Goal: Task Accomplishment & Management: Manage account settings

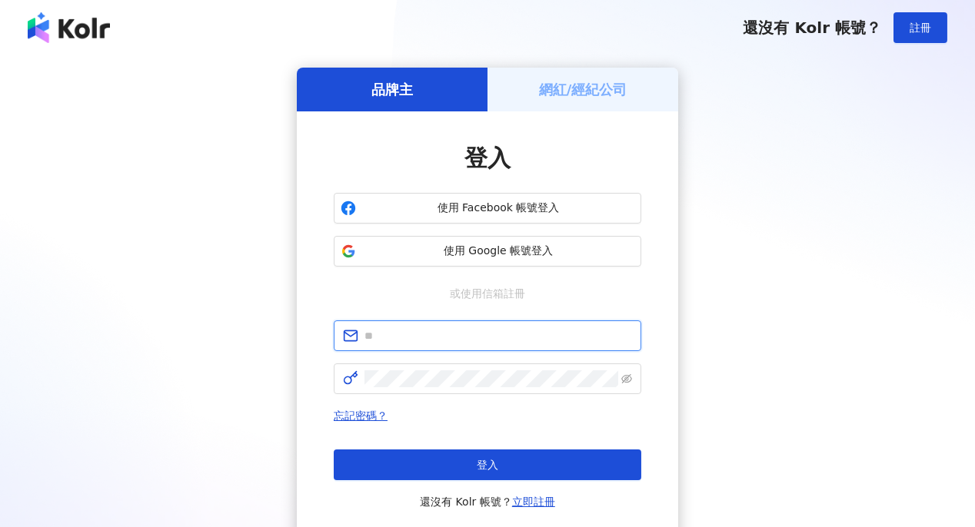
click at [470, 330] on input "text" at bounding box center [497, 335] width 267 height 17
type input "**********"
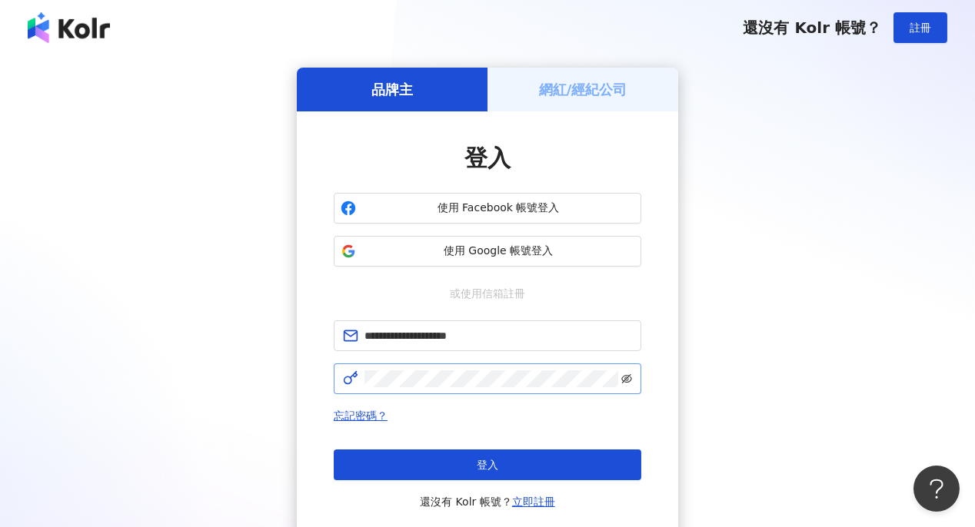
click at [621, 380] on span at bounding box center [487, 379] width 307 height 31
click at [626, 382] on icon "eye-invisible" at bounding box center [626, 379] width 11 height 11
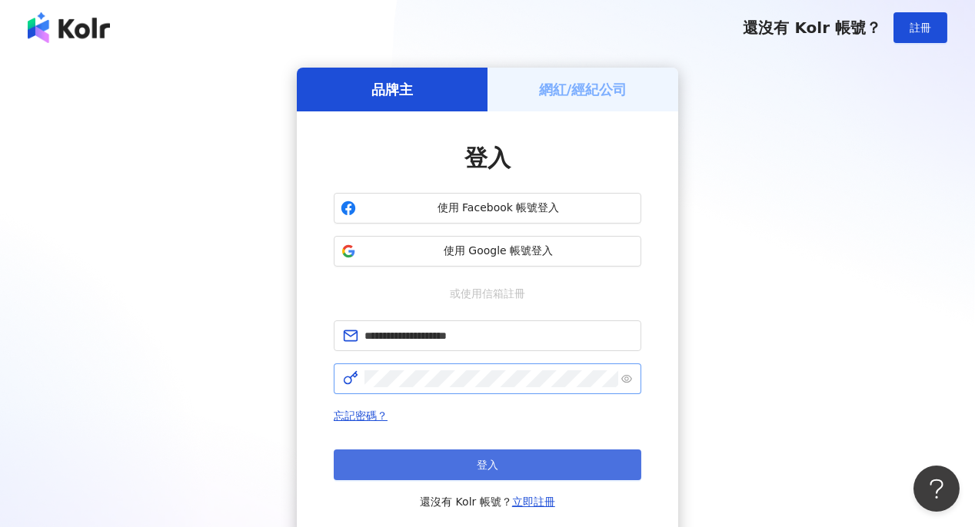
click at [578, 471] on button "登入" at bounding box center [487, 465] width 307 height 31
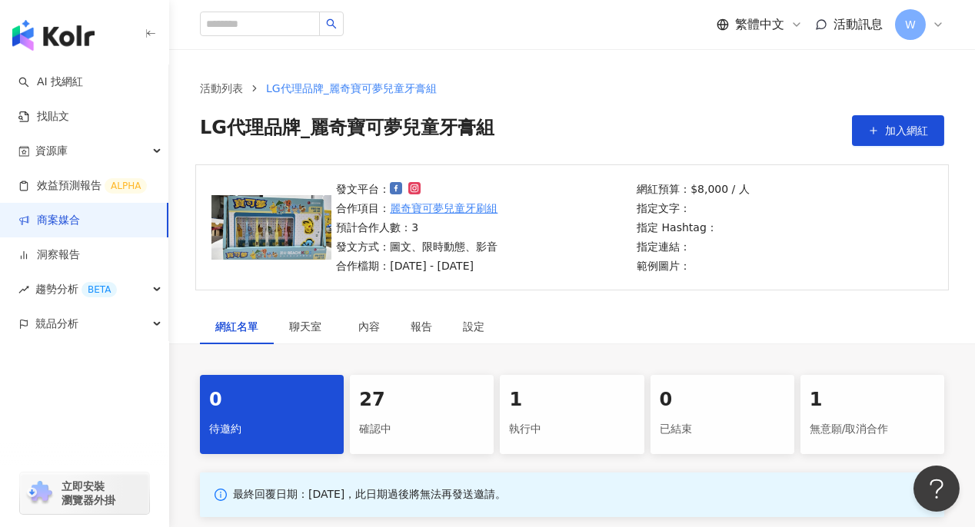
click at [427, 407] on div "27" at bounding box center [421, 400] width 125 height 26
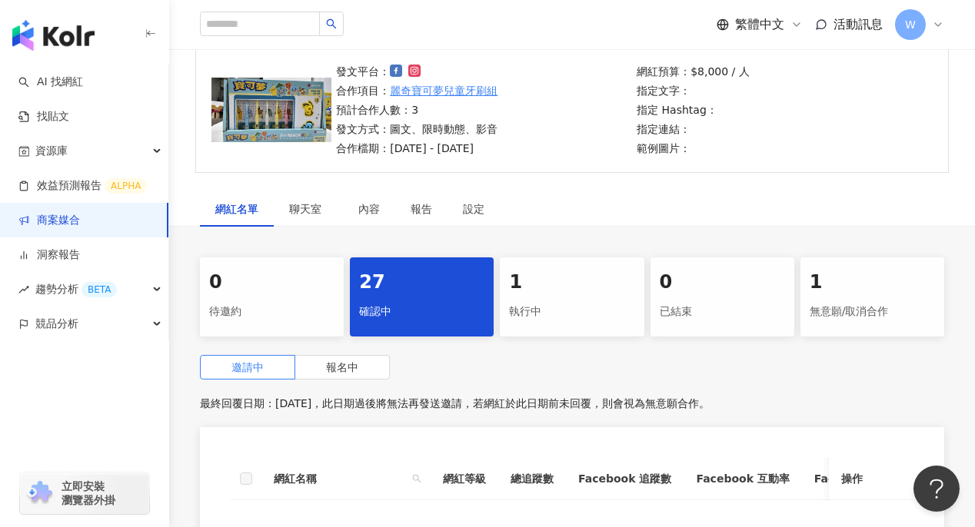
scroll to position [230, 0]
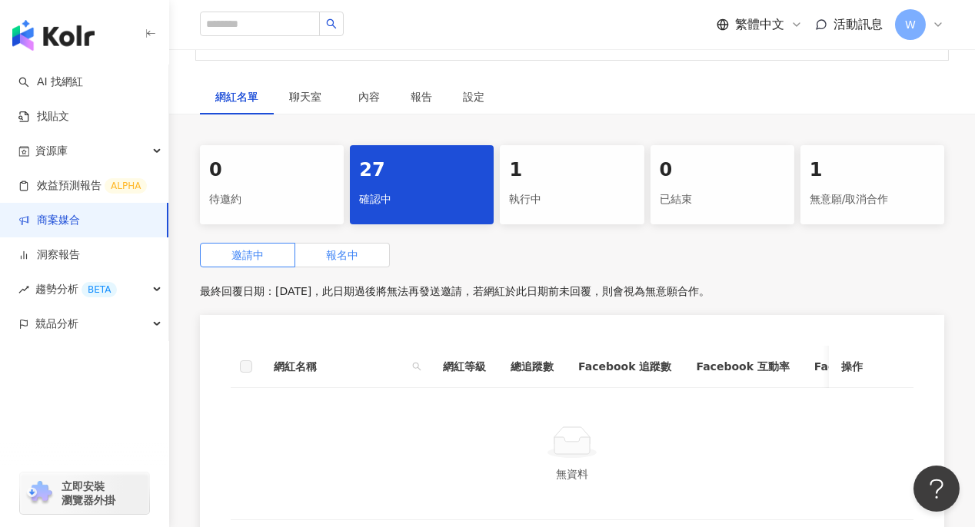
click at [388, 249] on div "邀請中 報名中" at bounding box center [572, 255] width 744 height 25
click at [371, 254] on label "報名中" at bounding box center [342, 255] width 95 height 25
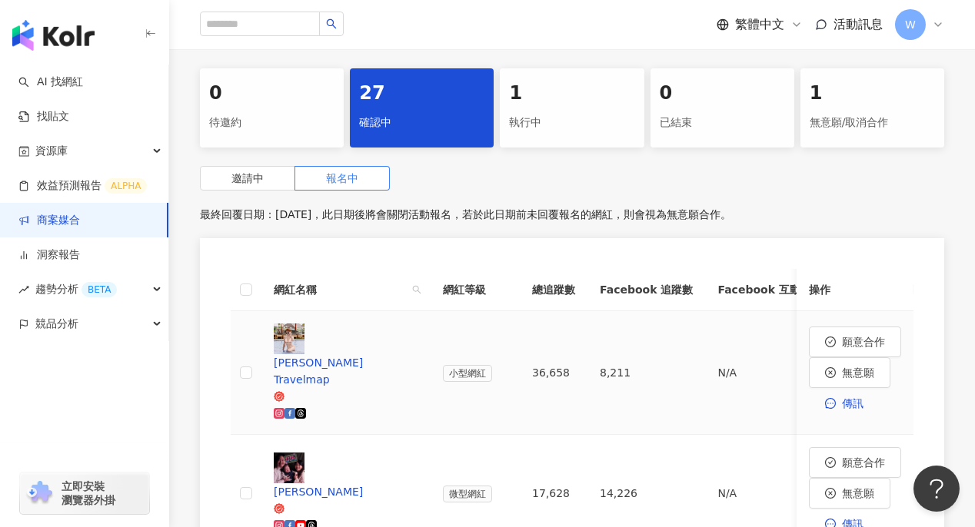
scroll to position [384, 0]
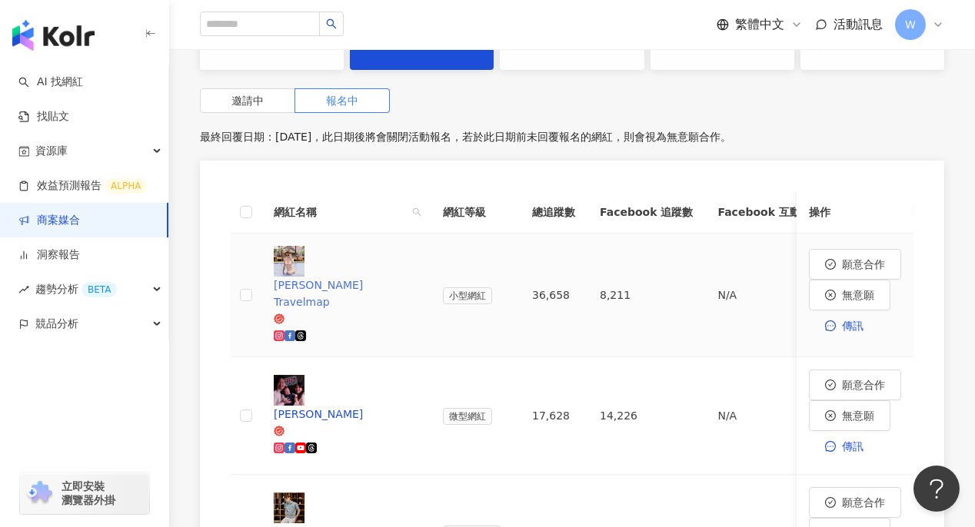
click at [357, 277] on div "Ling's Travelmap" at bounding box center [346, 294] width 144 height 34
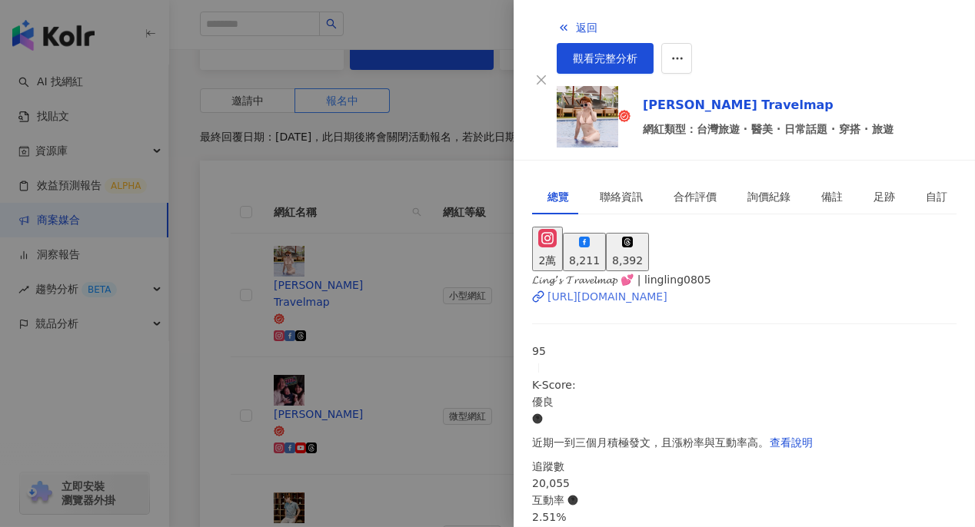
click at [605, 288] on div "https://www.instagram.com/lingling0805/" at bounding box center [607, 296] width 120 height 17
click at [429, 208] on div at bounding box center [487, 263] width 975 height 527
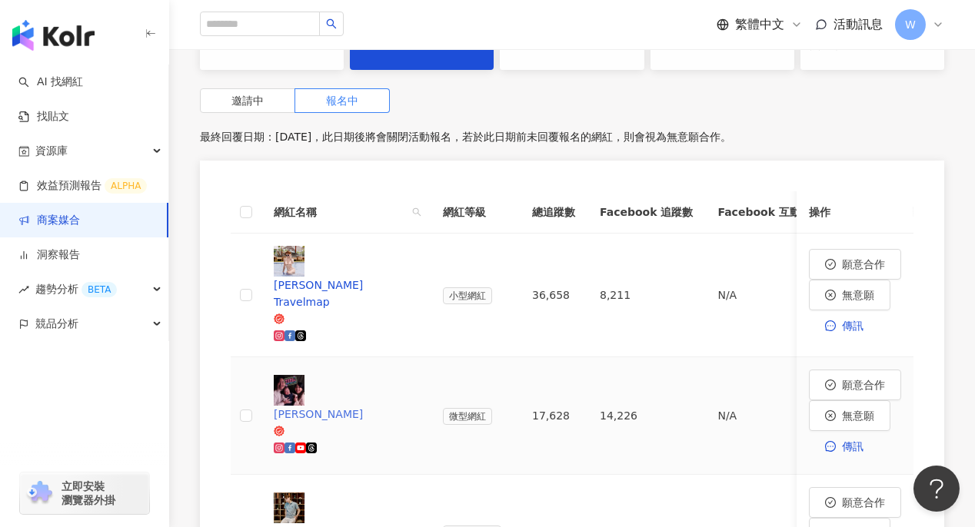
click at [330, 406] on div "塔塔懷特" at bounding box center [346, 414] width 144 height 17
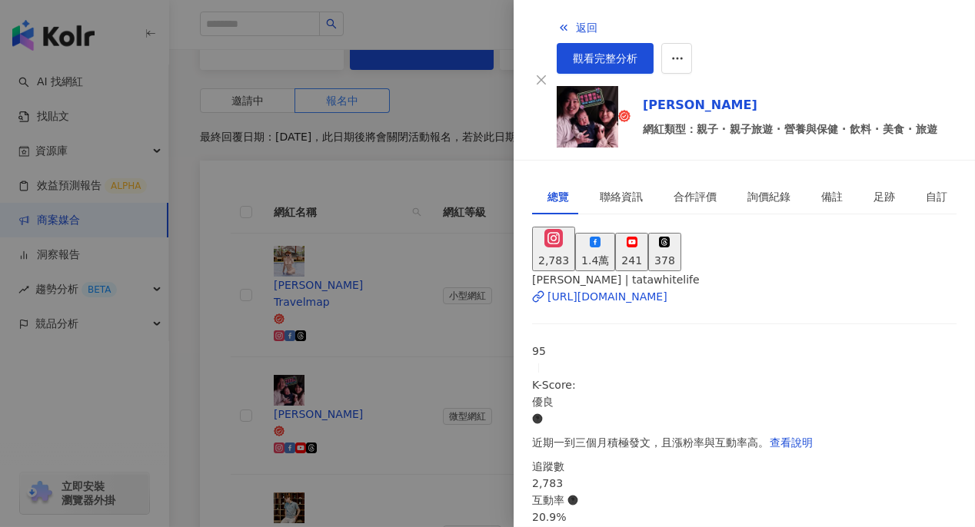
click at [616, 274] on span "塔塔懷特TataWhite | tatawhitelife" at bounding box center [616, 280] width 168 height 12
click at [617, 288] on div "https://www.instagram.com/tatawhitelife/" at bounding box center [607, 296] width 120 height 17
click at [375, 168] on div at bounding box center [487, 263] width 975 height 527
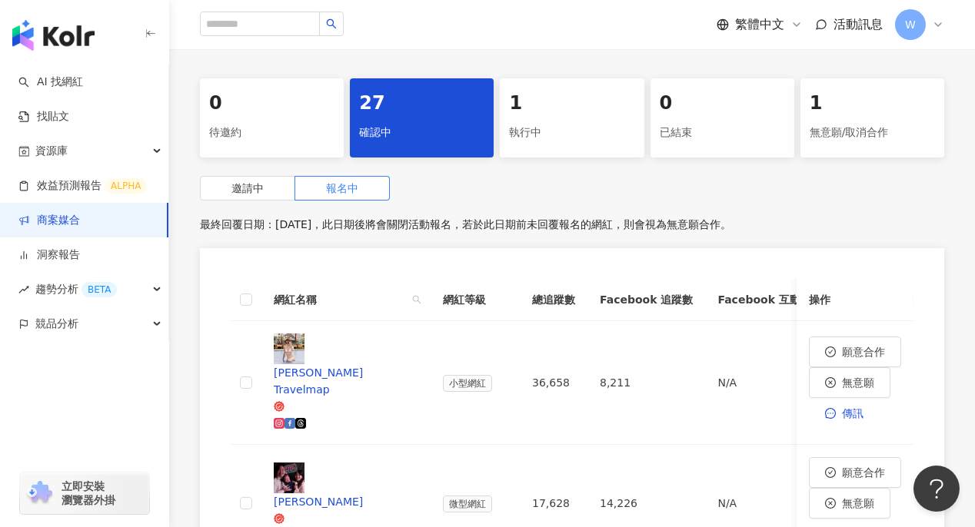
scroll to position [384, 0]
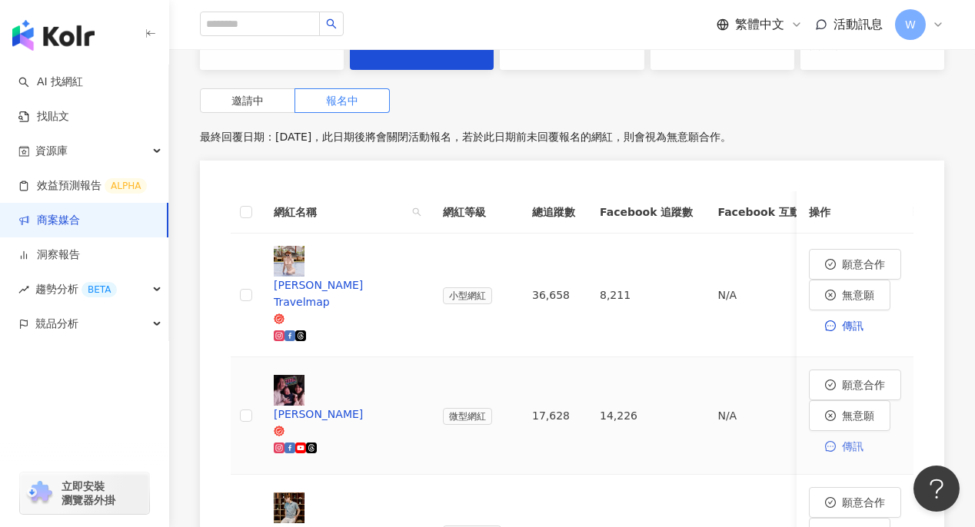
click at [862, 440] on span "傳訊" at bounding box center [853, 446] width 22 height 12
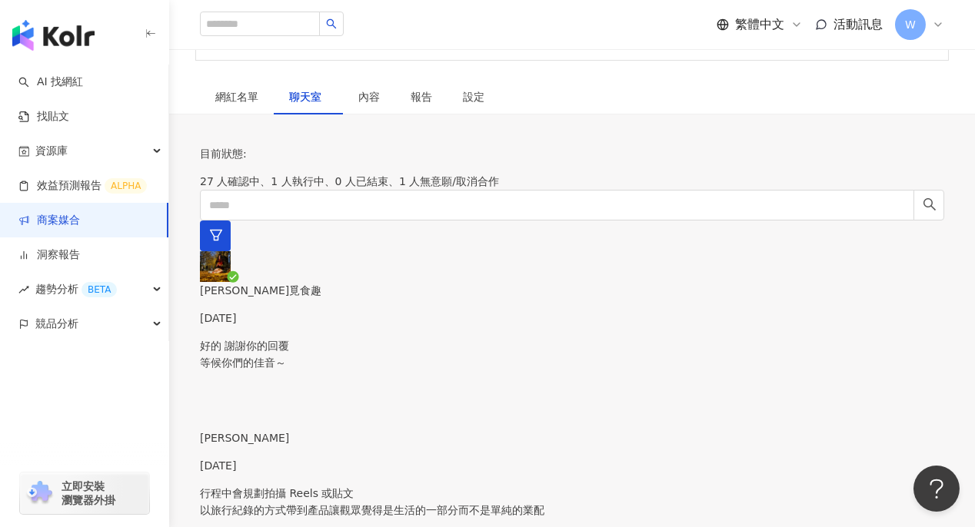
scroll to position [154, 0]
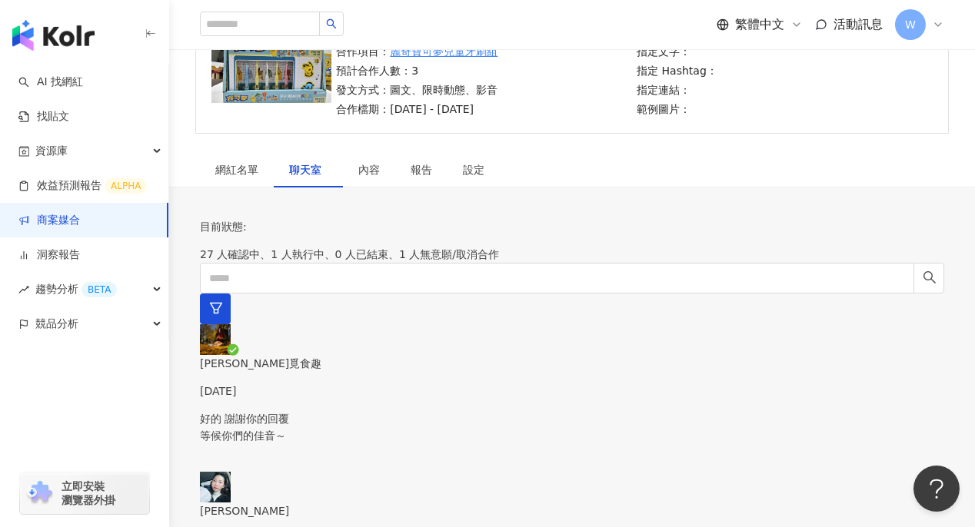
scroll to position [77, 0]
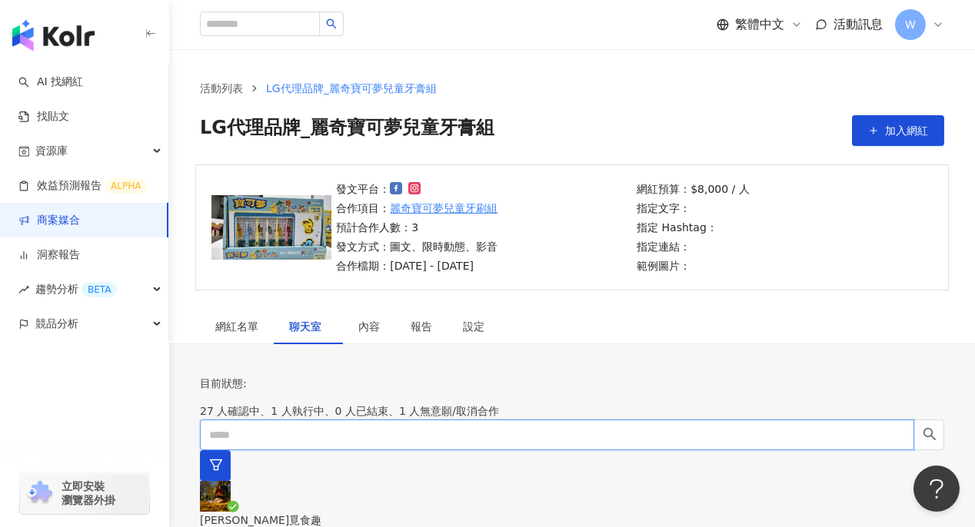
click at [312, 420] on input "text" at bounding box center [557, 435] width 714 height 31
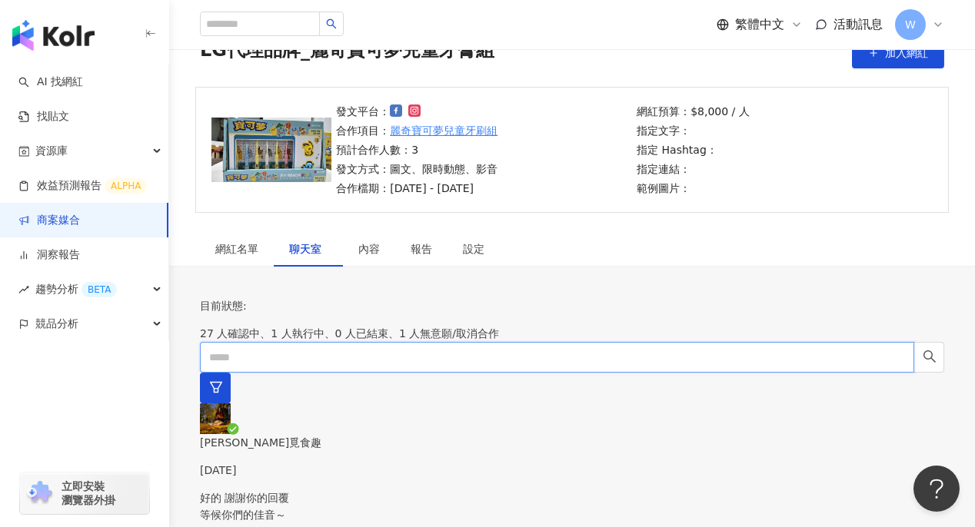
scroll to position [307, 0]
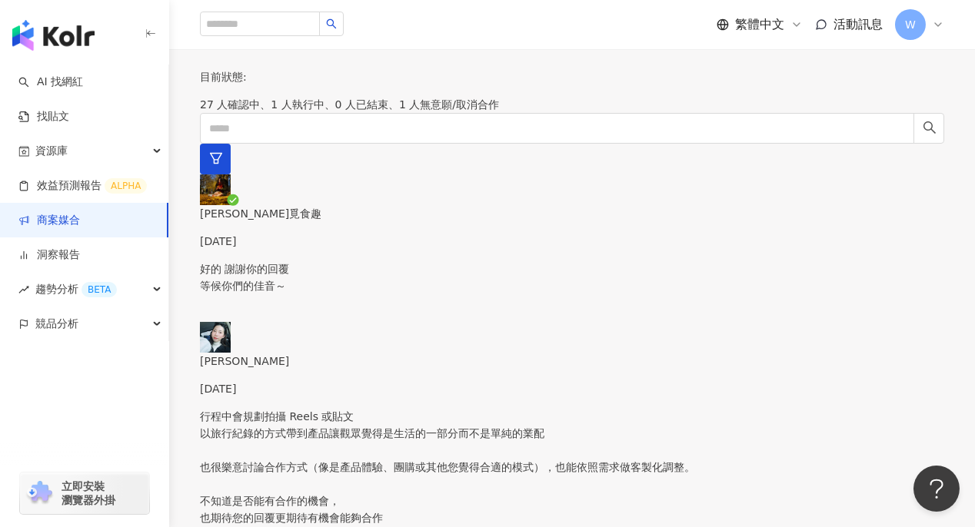
click at [283, 408] on p "行程中會規劃拍攝 Reels 或貼文 以旅行紀錄的方式帶到產品讓觀眾覺得是生活的一部分而不是單純的業配 也很樂意討論合作方式（像是產品體驗、團購或其他您覺得合…" at bounding box center [572, 484] width 744 height 152
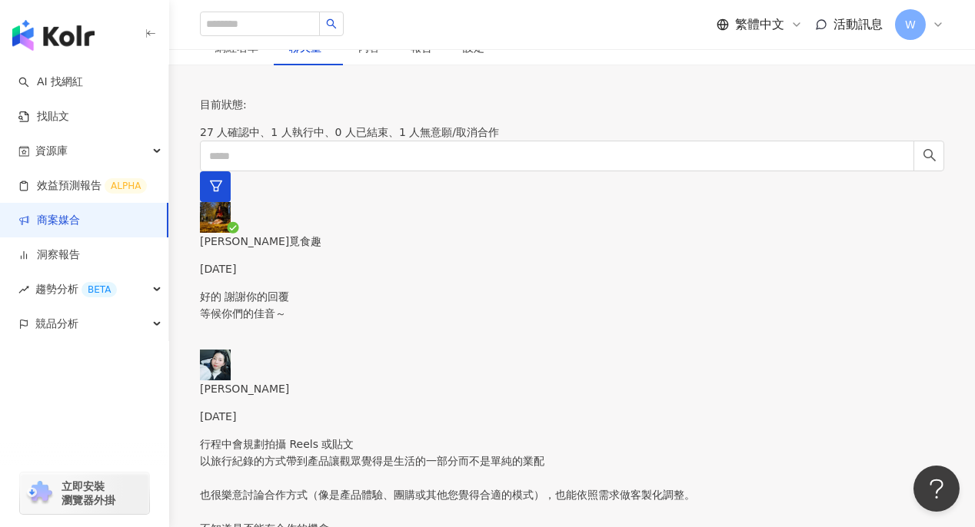
scroll to position [154, 0]
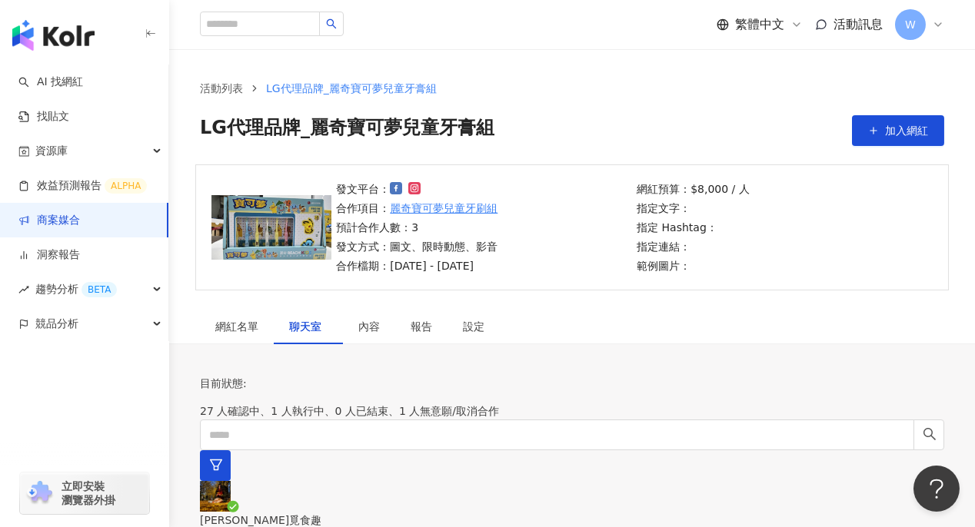
click at [307, 336] on div "聊天室" at bounding box center [308, 326] width 69 height 35
click at [221, 324] on div "網紅名單" at bounding box center [236, 326] width 43 height 17
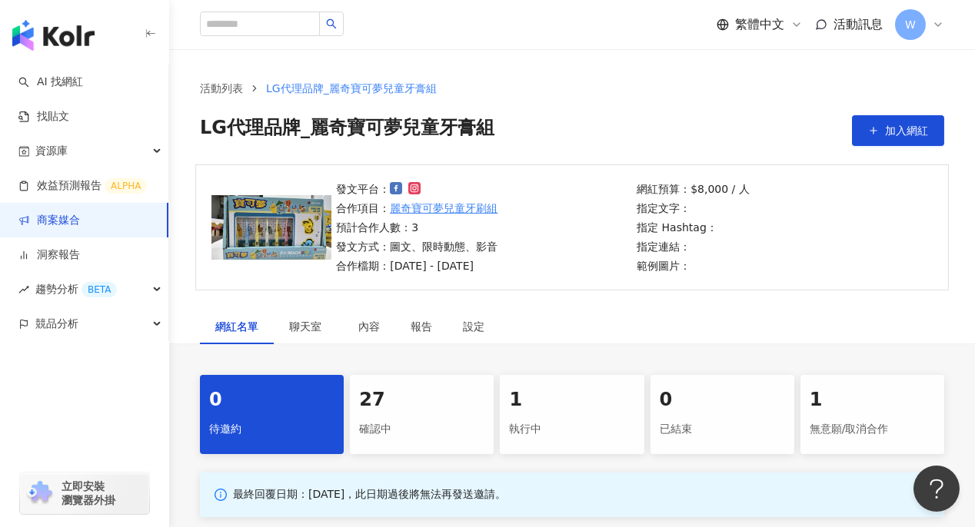
click at [471, 406] on div "27" at bounding box center [421, 400] width 125 height 26
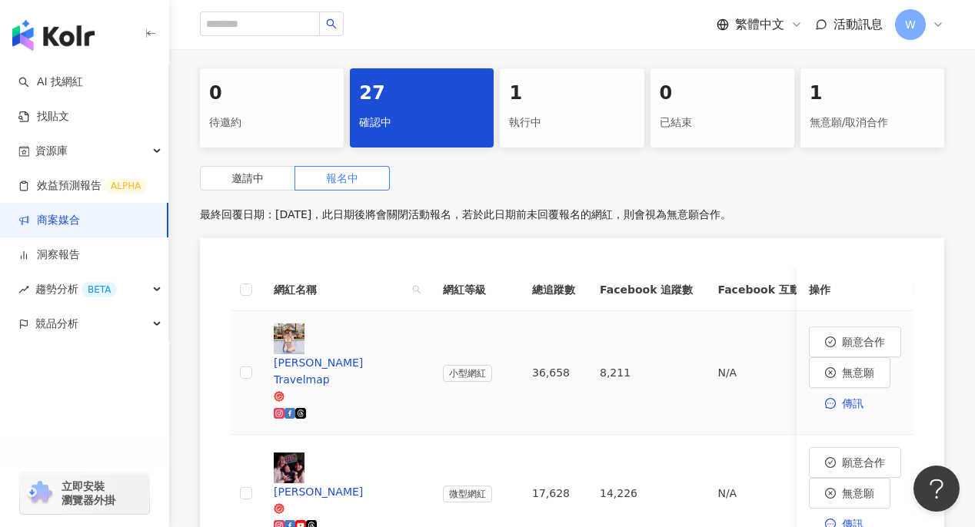
scroll to position [384, 0]
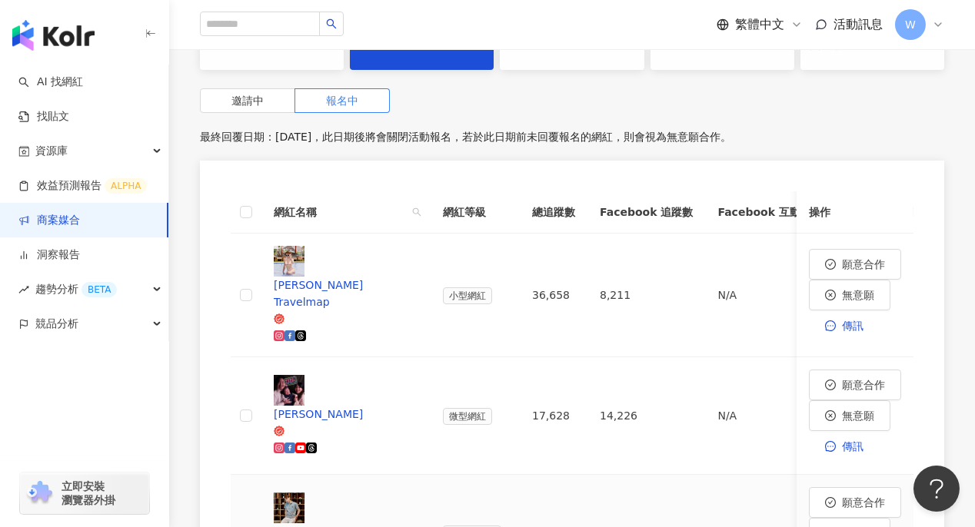
click at [349, 523] on div "LEO廖廣" at bounding box center [346, 531] width 144 height 17
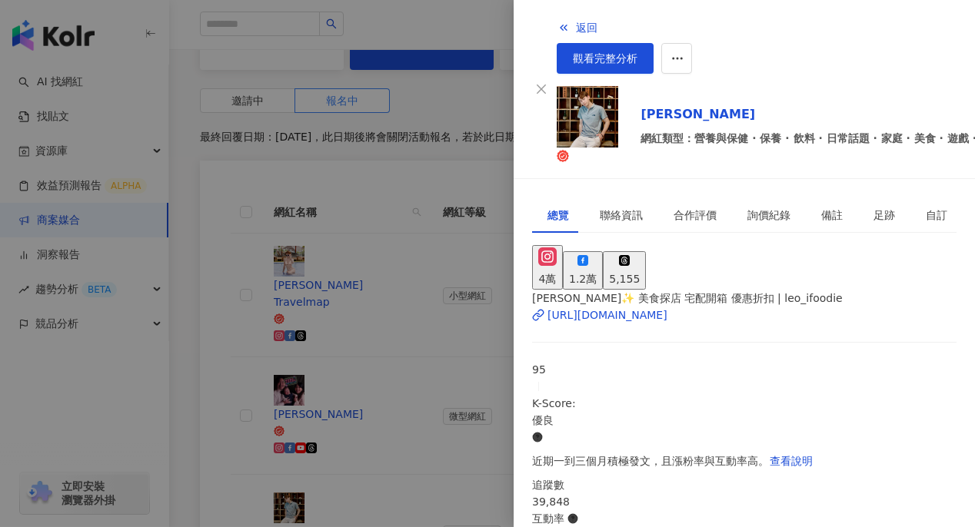
scroll to position [0, 0]
click at [556, 271] on div "4萬" at bounding box center [547, 279] width 18 height 17
click at [576, 25] on span "返回" at bounding box center [587, 28] width 22 height 12
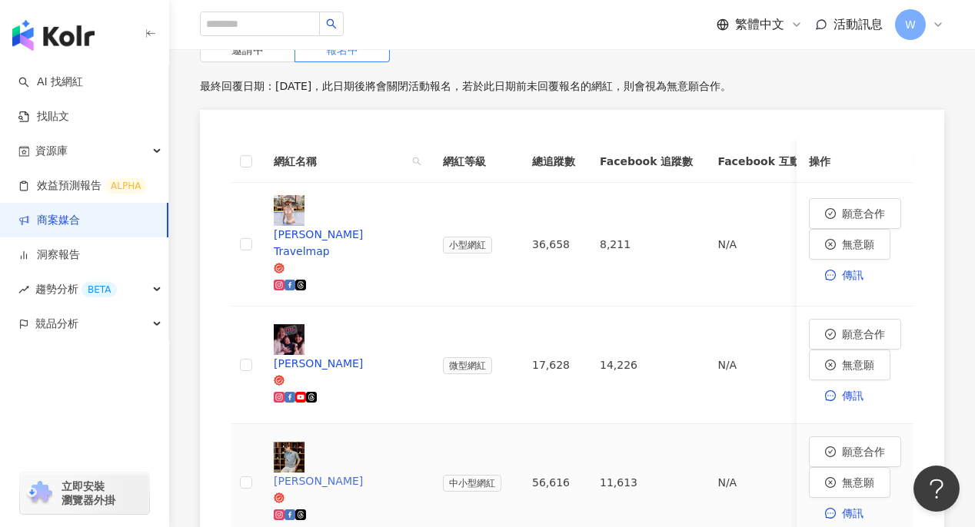
scroll to position [461, 0]
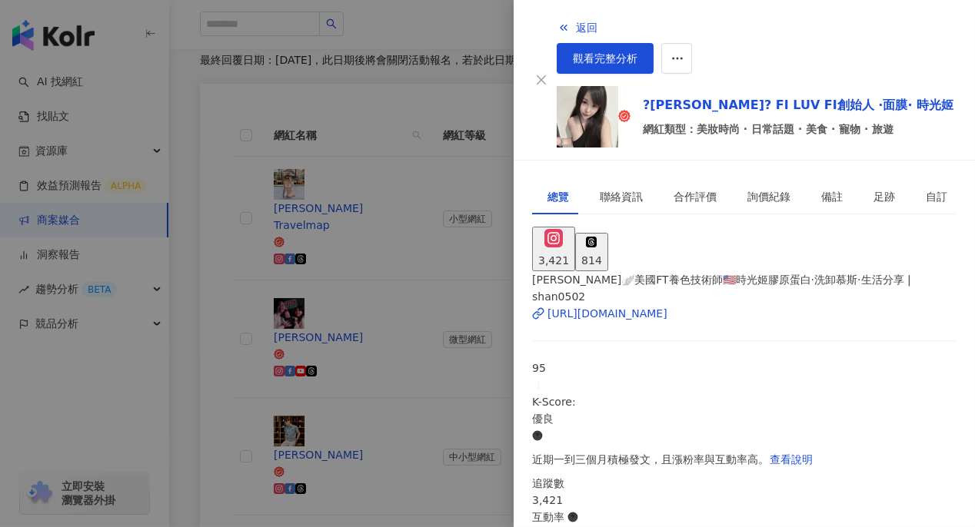
click at [345, 415] on div at bounding box center [487, 263] width 975 height 527
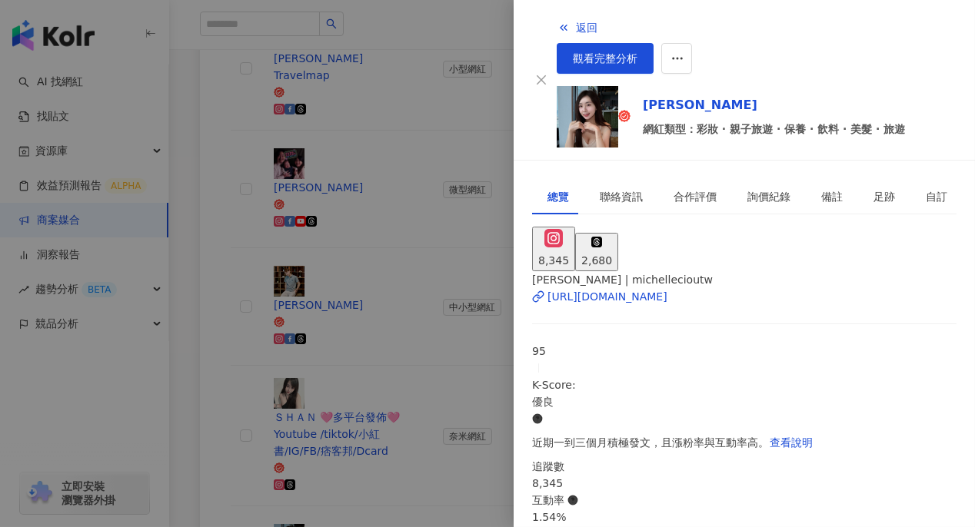
scroll to position [614, 0]
click at [322, 320] on div at bounding box center [487, 263] width 975 height 527
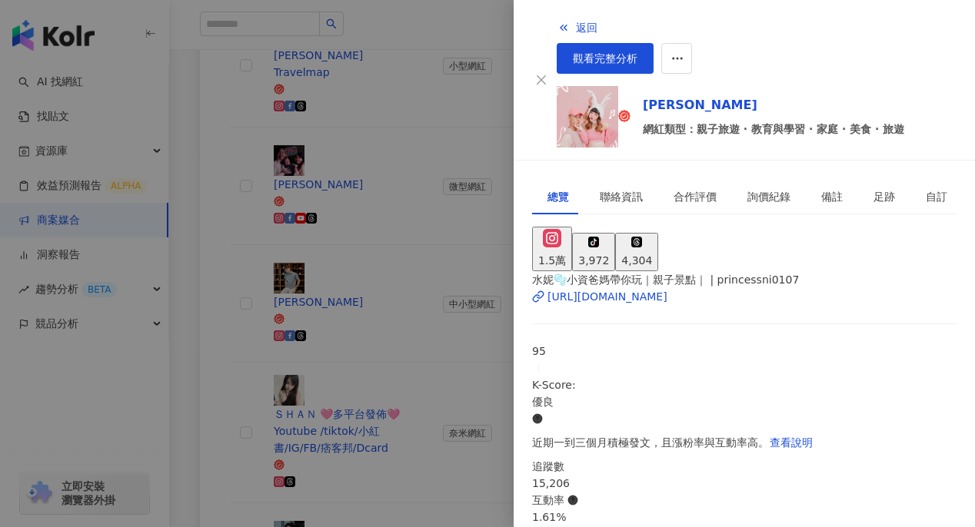
click at [566, 252] on div "1.5萬" at bounding box center [552, 260] width 28 height 17
click at [601, 288] on div "https://www.instagram.com/princessni0107/" at bounding box center [607, 296] width 120 height 17
click at [557, 23] on icon "button" at bounding box center [563, 28] width 12 height 12
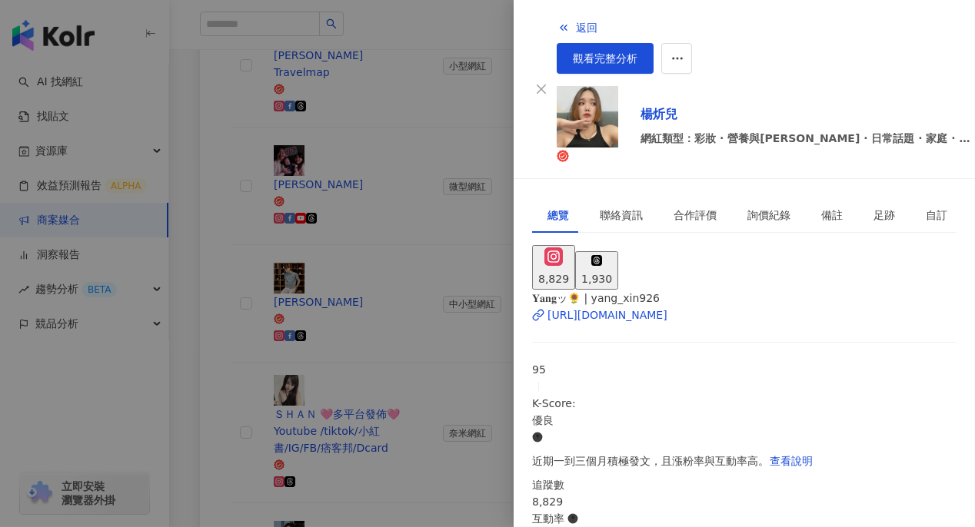
click at [339, 435] on div at bounding box center [487, 263] width 975 height 527
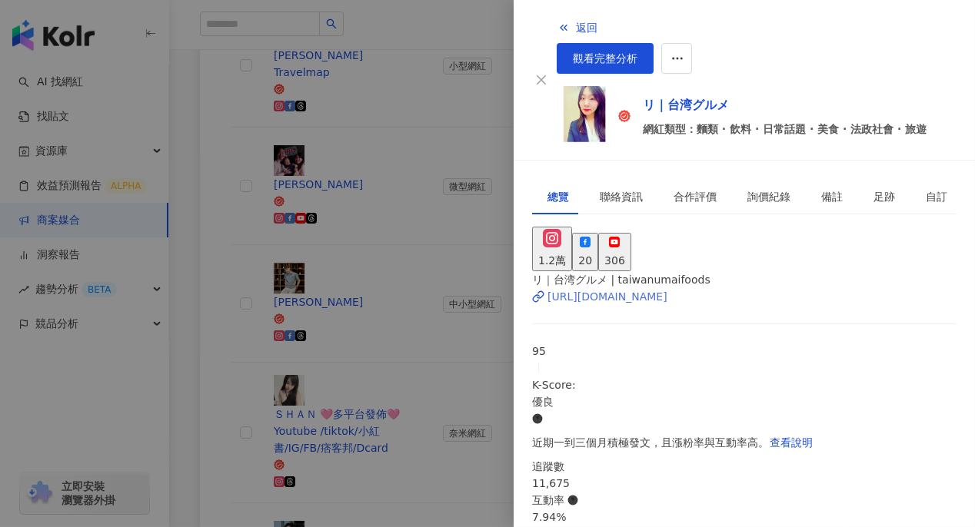
click at [667, 288] on div "https://www.instagram.com/taiwanumaifoods/" at bounding box center [607, 296] width 120 height 17
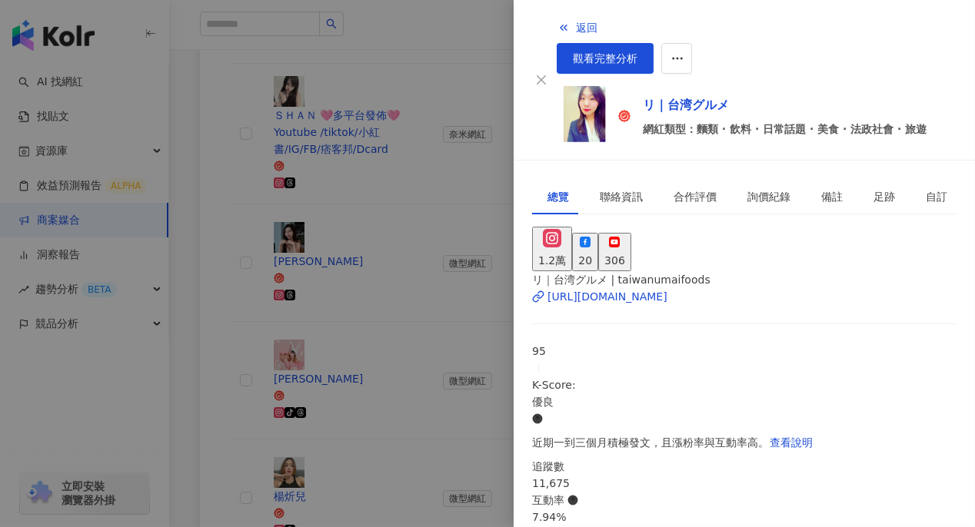
scroll to position [921, 0]
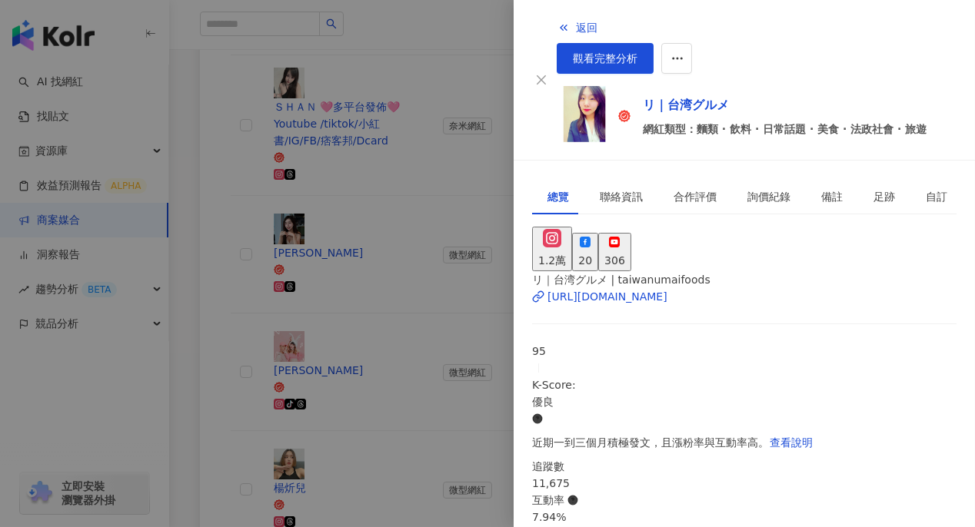
click at [410, 344] on div at bounding box center [487, 263] width 975 height 527
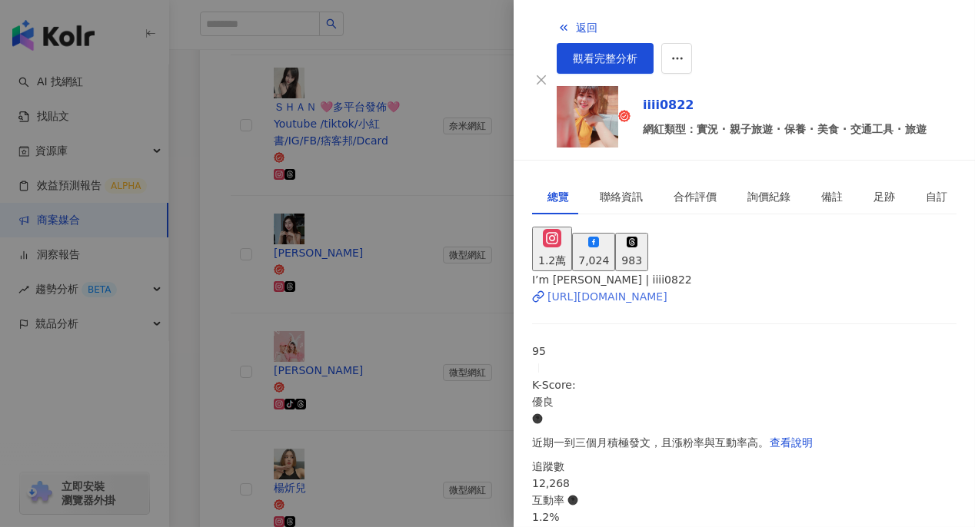
click at [616, 288] on div "https://www.instagram.com/iiii0822/" at bounding box center [607, 296] width 120 height 17
click at [557, 28] on icon "button" at bounding box center [563, 28] width 12 height 12
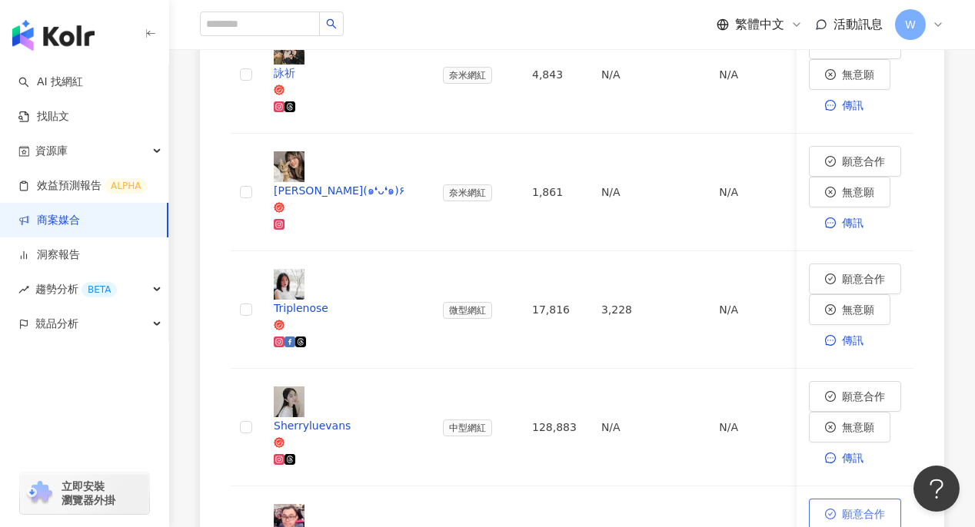
scroll to position [461, 0]
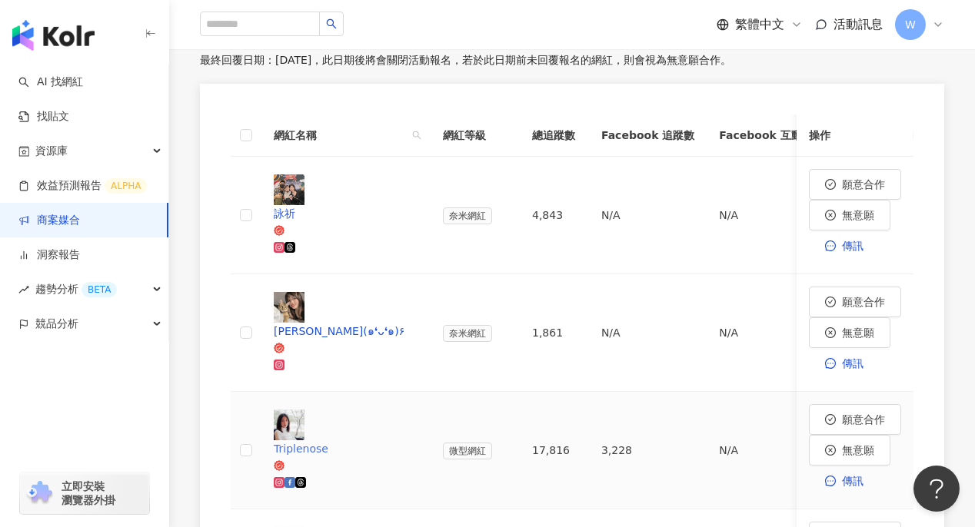
click at [347, 440] on div "Triplenose" at bounding box center [346, 448] width 144 height 17
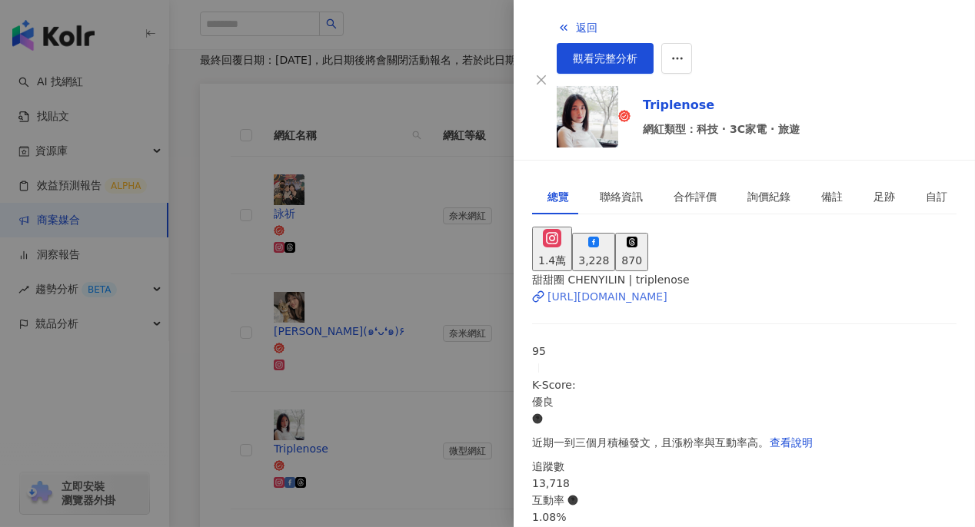
click at [652, 288] on div "https://www.instagram.com/triplenose/" at bounding box center [607, 296] width 120 height 17
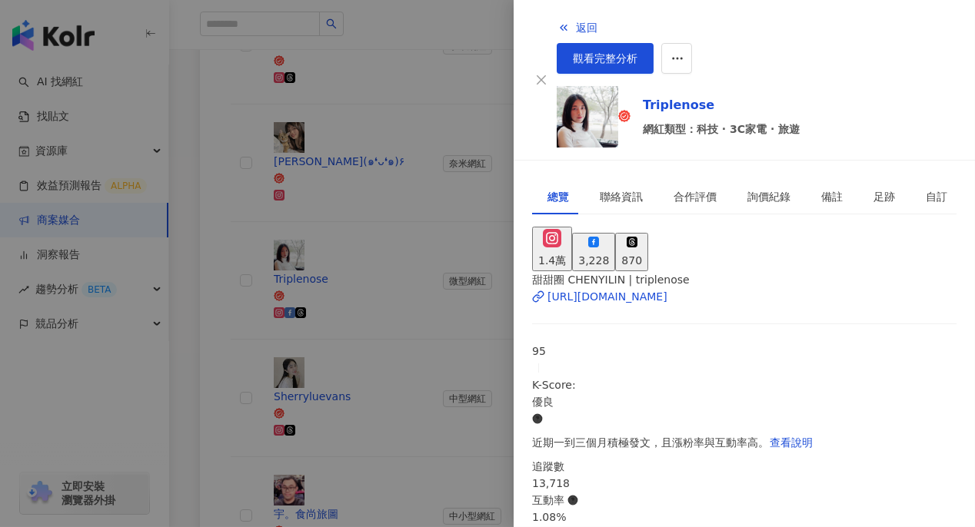
scroll to position [691, 0]
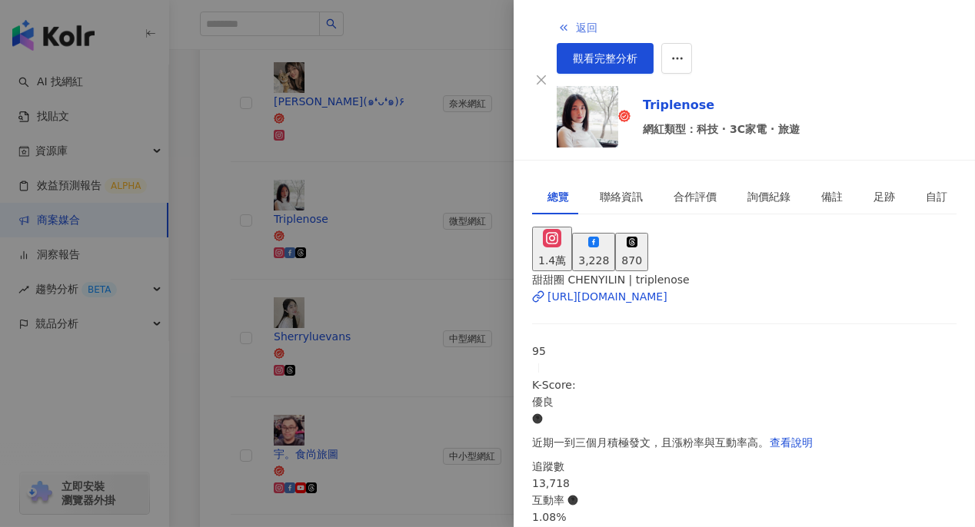
click at [576, 28] on span "返回" at bounding box center [587, 28] width 22 height 12
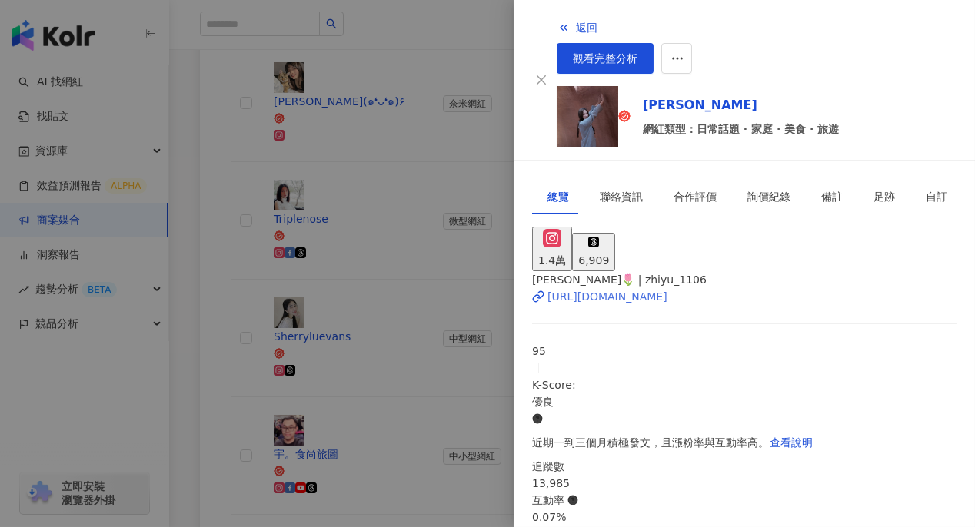
click at [606, 281] on div "芷妤🌷 | zhiyu_1106 https://www.instagram.com/zhiyu_1106/" at bounding box center [744, 297] width 424 height 53
click at [606, 288] on div "https://www.instagram.com/zhiyu_1106/" at bounding box center [607, 296] width 120 height 17
click at [556, 18] on button "返回" at bounding box center [577, 27] width 42 height 31
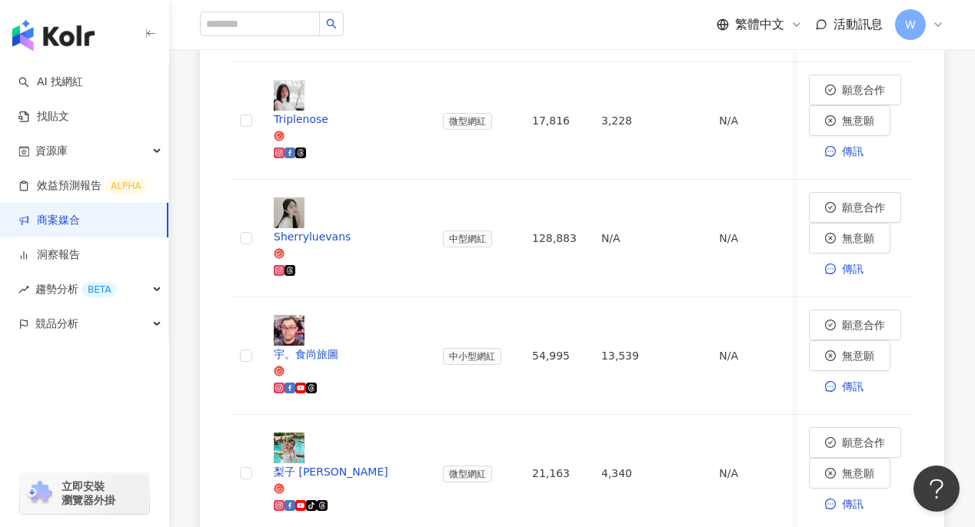
scroll to position [845, 0]
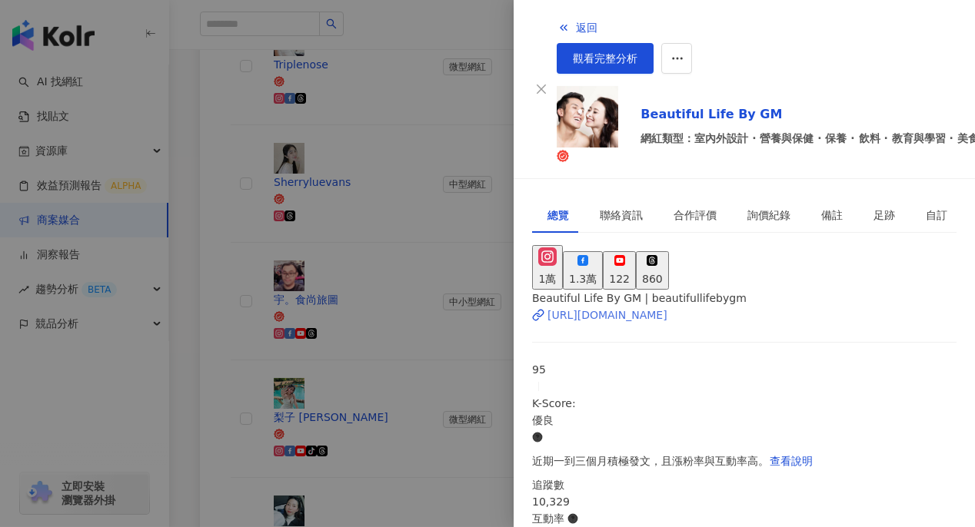
click at [602, 307] on div "https://www.instagram.com/beautifullifebygm/" at bounding box center [607, 315] width 120 height 17
click at [556, 25] on button "返回" at bounding box center [577, 27] width 42 height 31
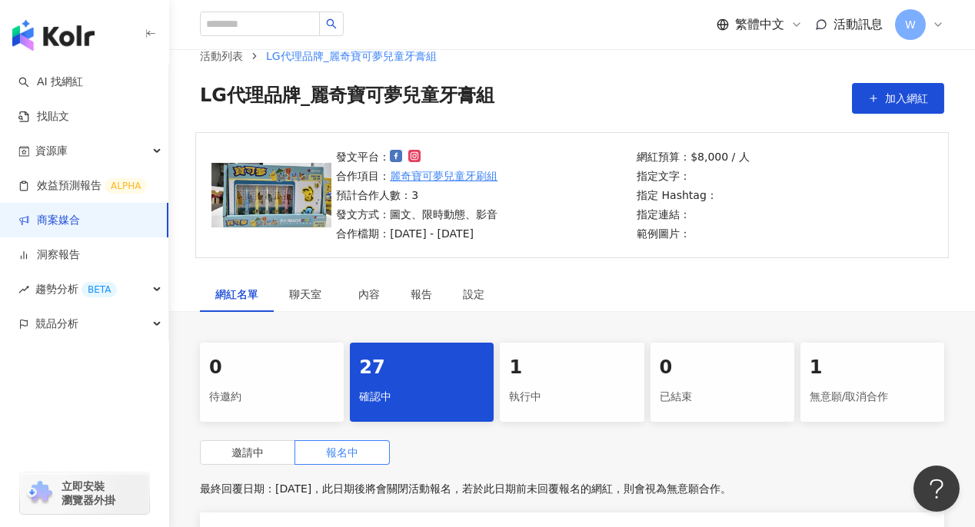
scroll to position [0, 0]
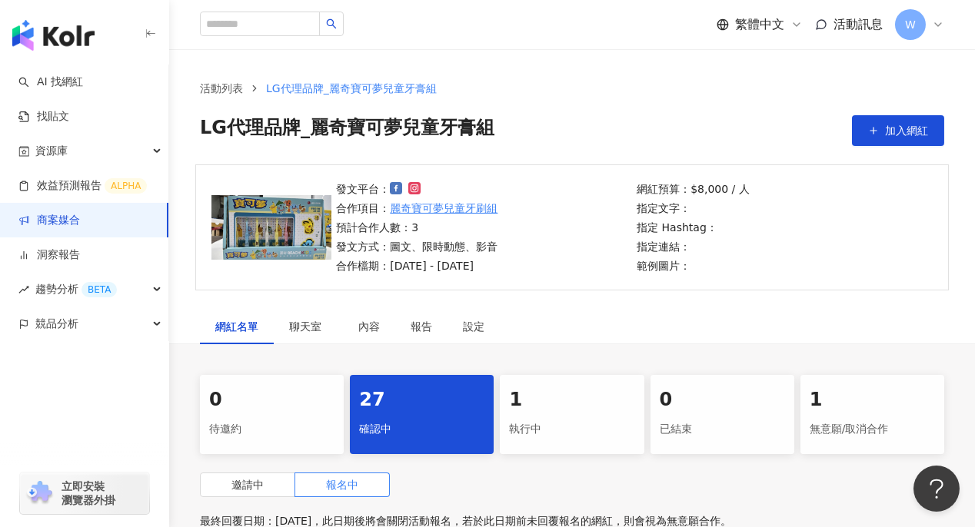
click at [466, 208] on link "麗奇寶可夢兒童牙刷組" at bounding box center [444, 208] width 108 height 17
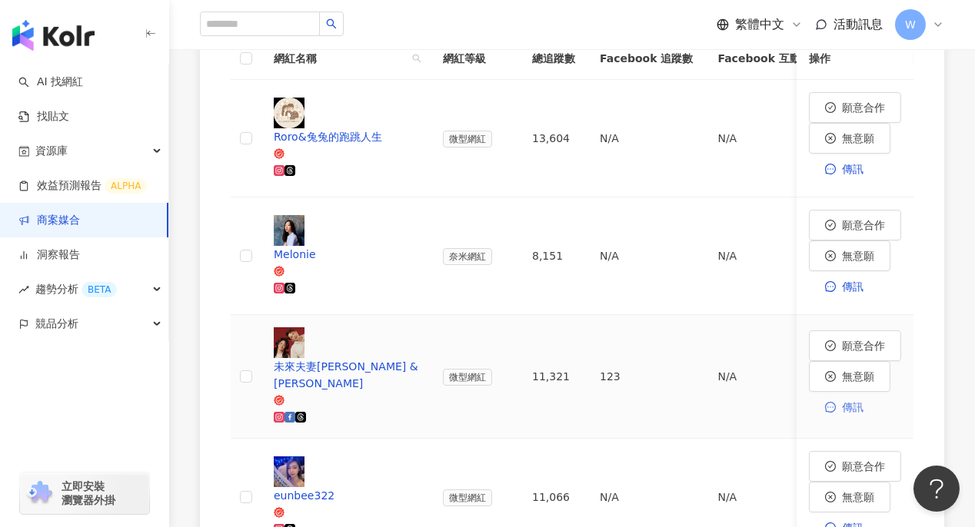
scroll to position [691, 0]
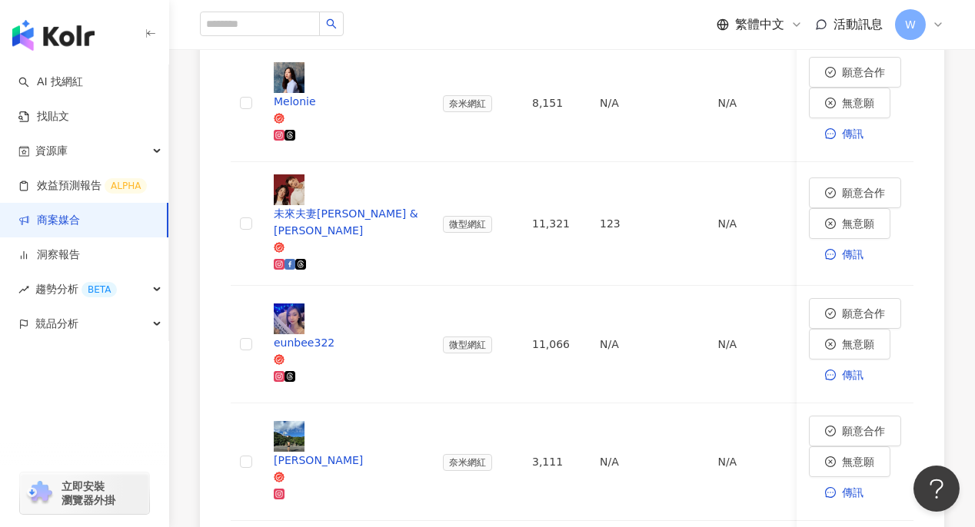
click at [80, 228] on link "商案媒合" at bounding box center [48, 220] width 61 height 15
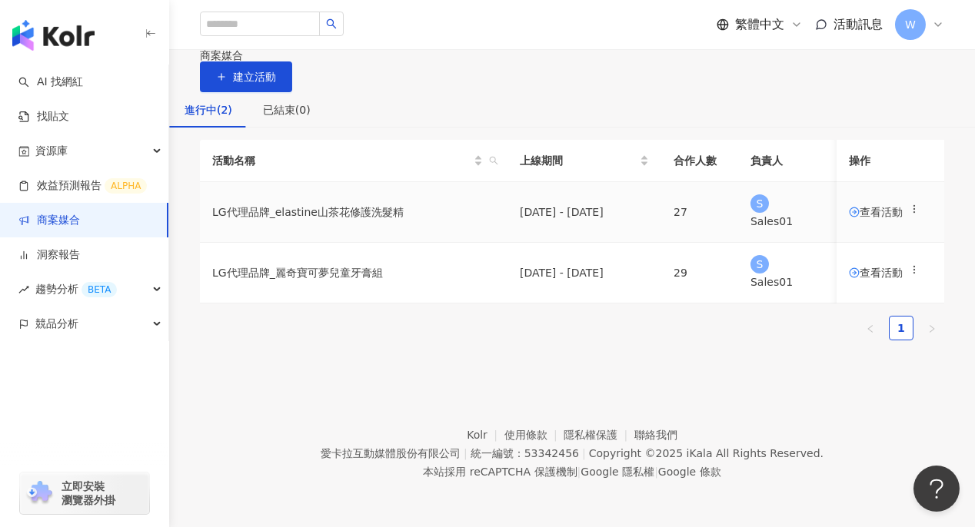
click at [908, 214] on icon at bounding box center [913, 209] width 11 height 11
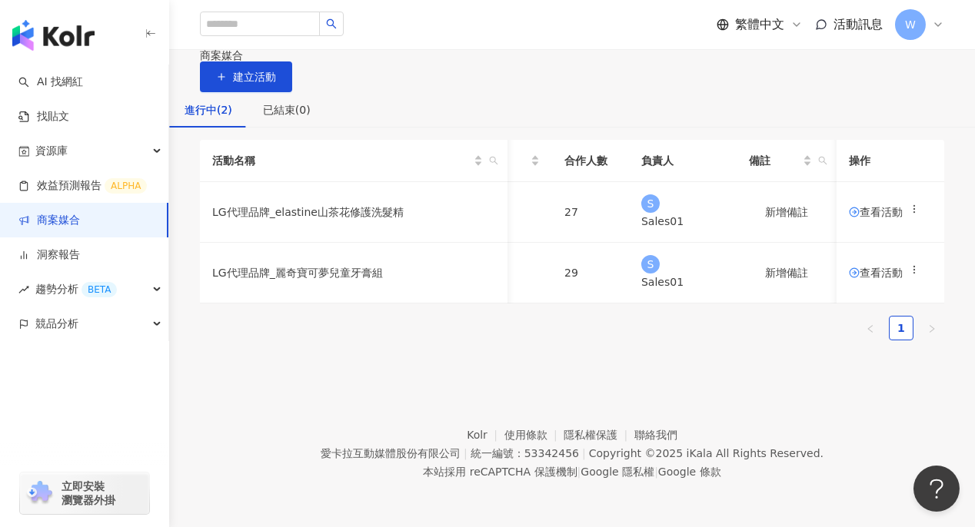
click at [759, 340] on div "活動名稱 上線期間 合作人數 負責人 備註 操作 LG代理品牌_elastine山茶花修護洗髮精 2025/9/14 - 2025/10/31 27 S Sa…" at bounding box center [572, 240] width 744 height 201
click at [849, 278] on span "查看活動" at bounding box center [875, 272] width 54 height 11
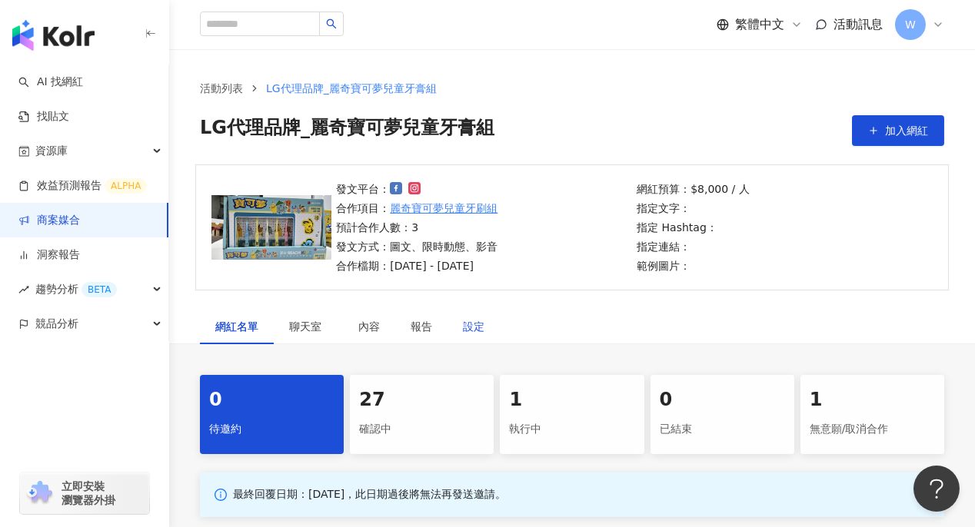
click at [470, 327] on div "設定" at bounding box center [474, 326] width 22 height 17
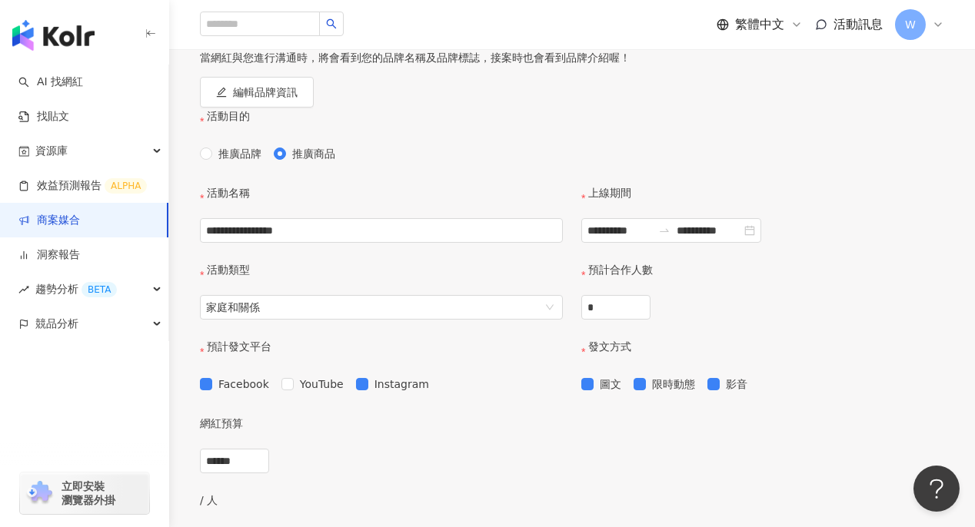
scroll to position [614, 0]
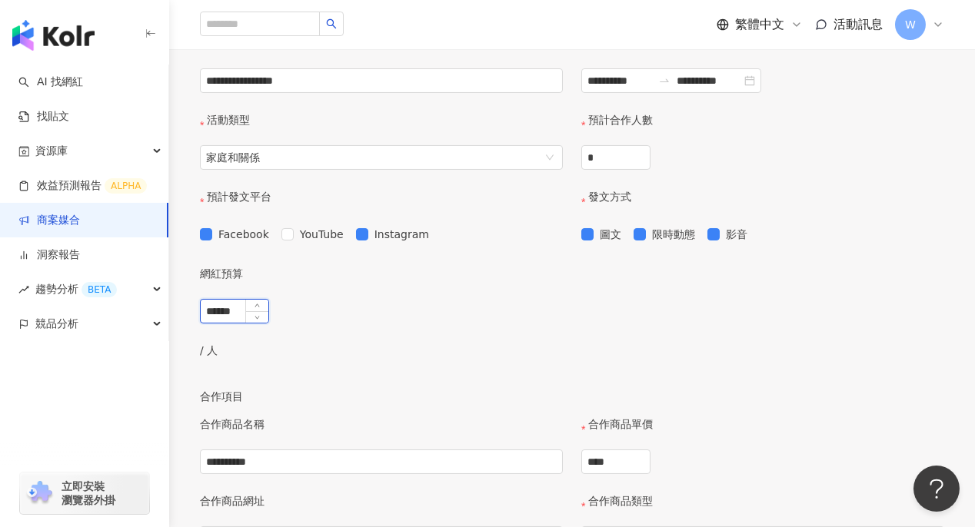
click at [268, 323] on input "******" at bounding box center [235, 311] width 68 height 23
click at [260, 319] on icon "down" at bounding box center [256, 316] width 5 height 5
drag, startPoint x: 300, startPoint y: 365, endPoint x: 151, endPoint y: 371, distance: 148.5
click at [413, 299] on div "網紅預算" at bounding box center [386, 282] width 372 height 34
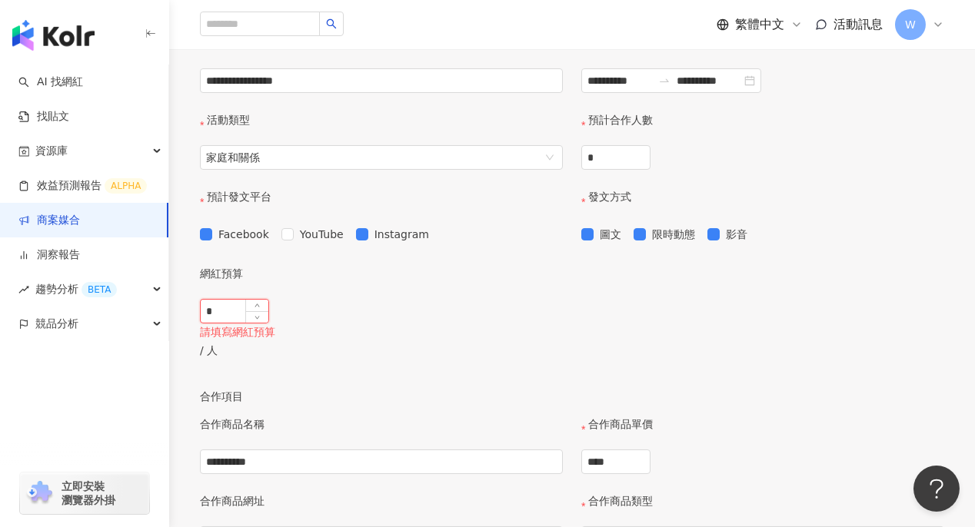
click at [268, 323] on div "*" at bounding box center [235, 311] width 68 height 23
type input "*"
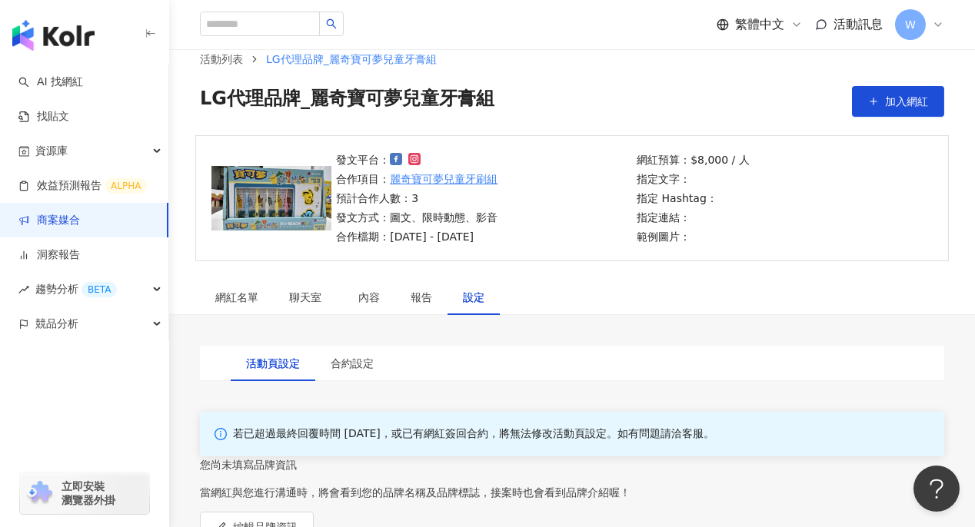
scroll to position [490, 0]
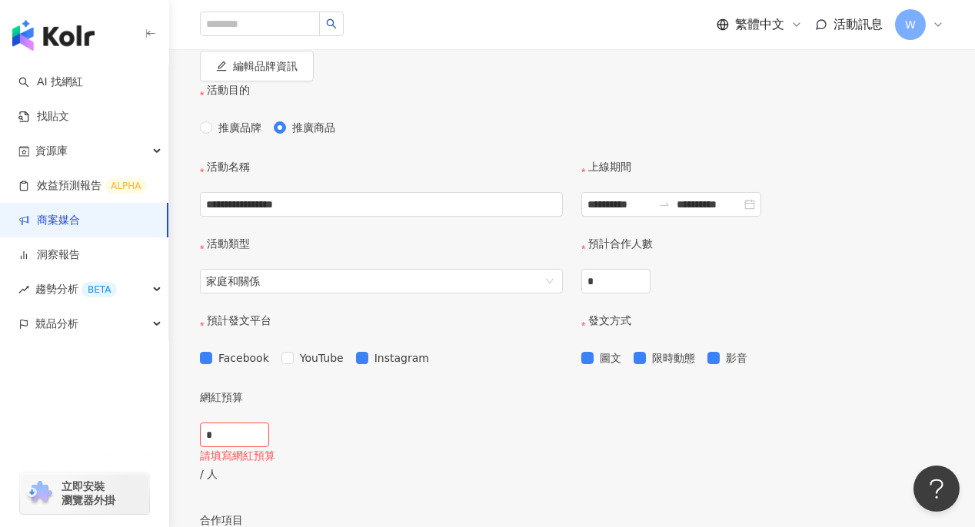
click at [477, 477] on div "* 請填寫網紅預算 / 人" at bounding box center [386, 458] width 372 height 71
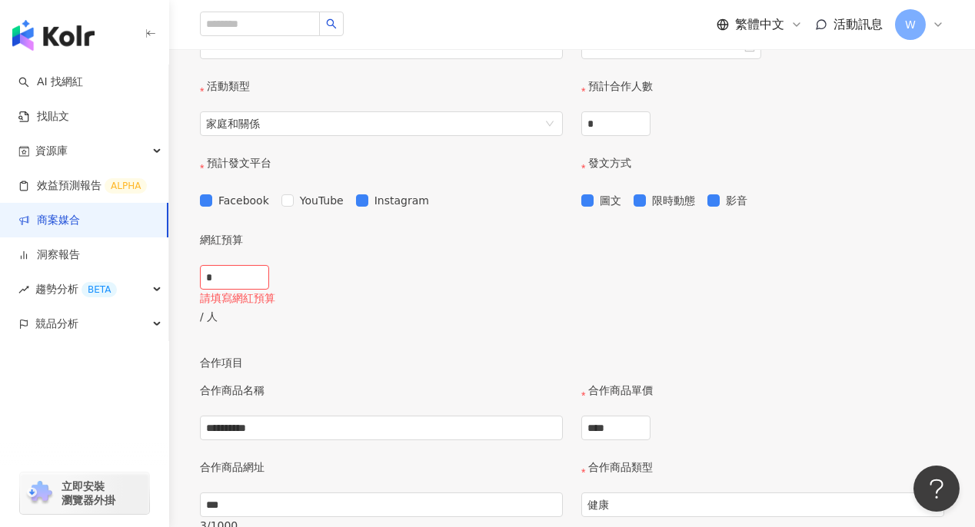
scroll to position [798, 0]
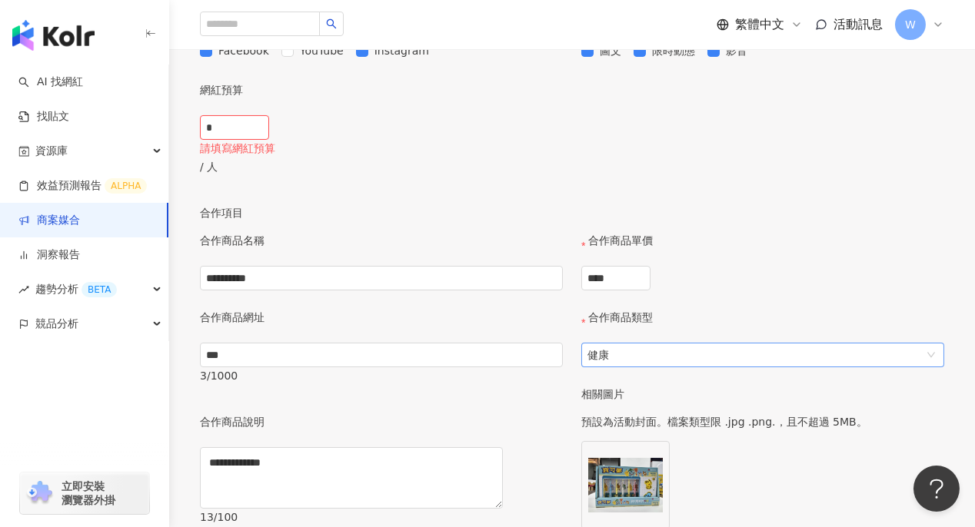
click at [861, 367] on span "健康" at bounding box center [762, 355] width 350 height 23
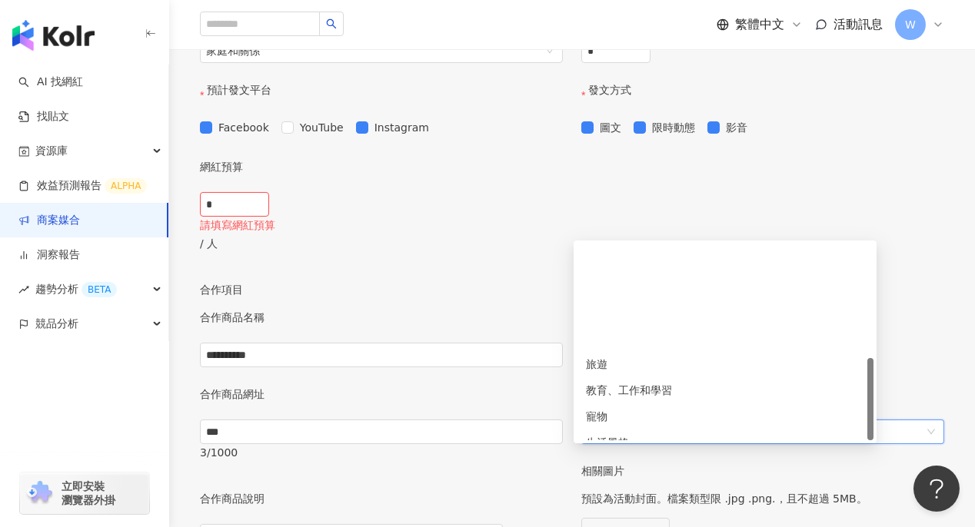
scroll to position [273, 0]
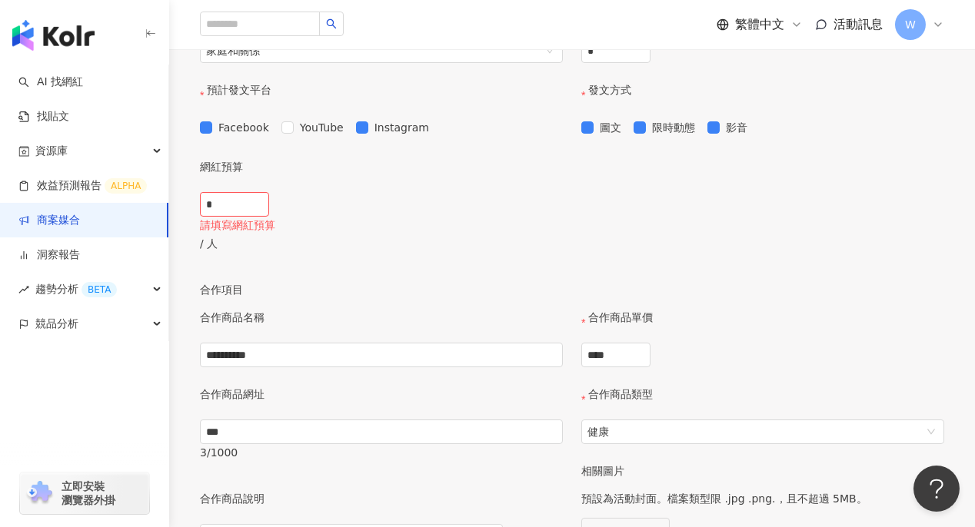
click at [523, 337] on div "**********" at bounding box center [572, 470] width 744 height 323
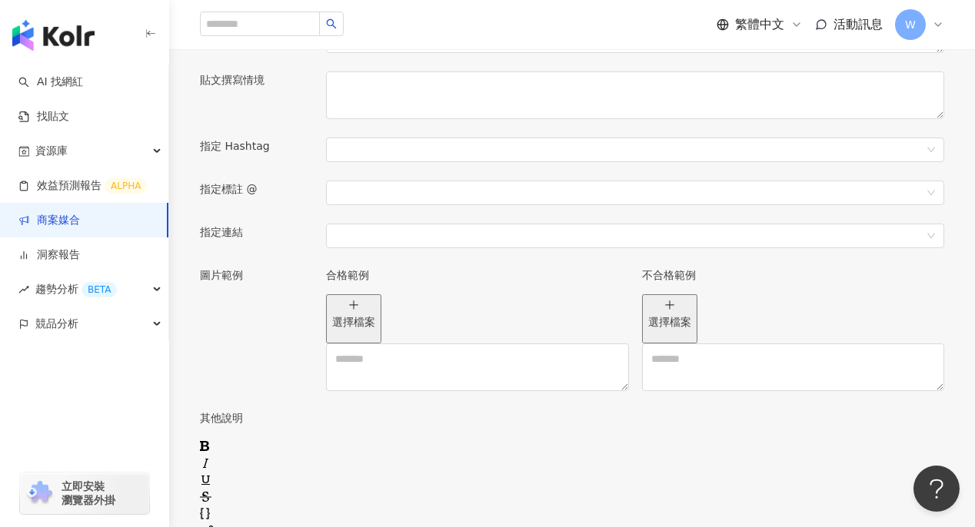
scroll to position [1182, 0]
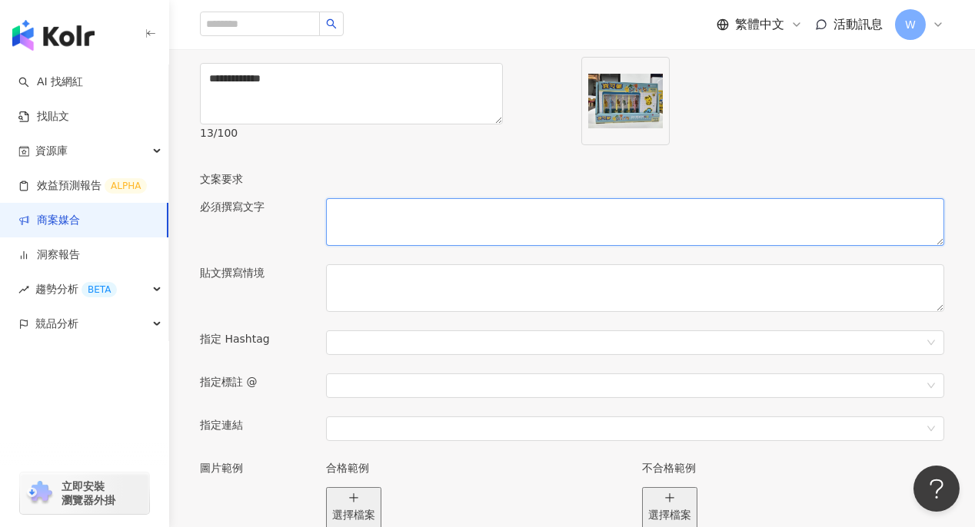
click at [434, 246] on textarea at bounding box center [635, 222] width 618 height 48
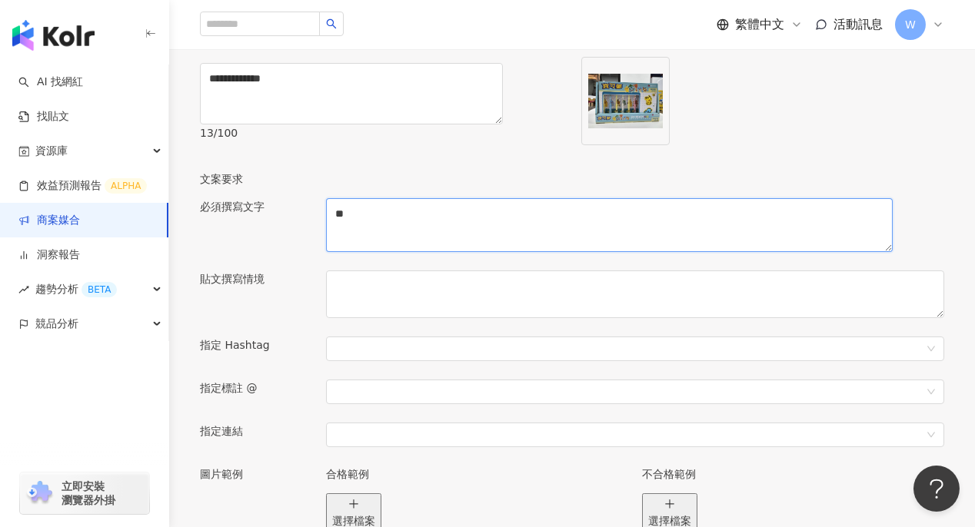
type textarea "*"
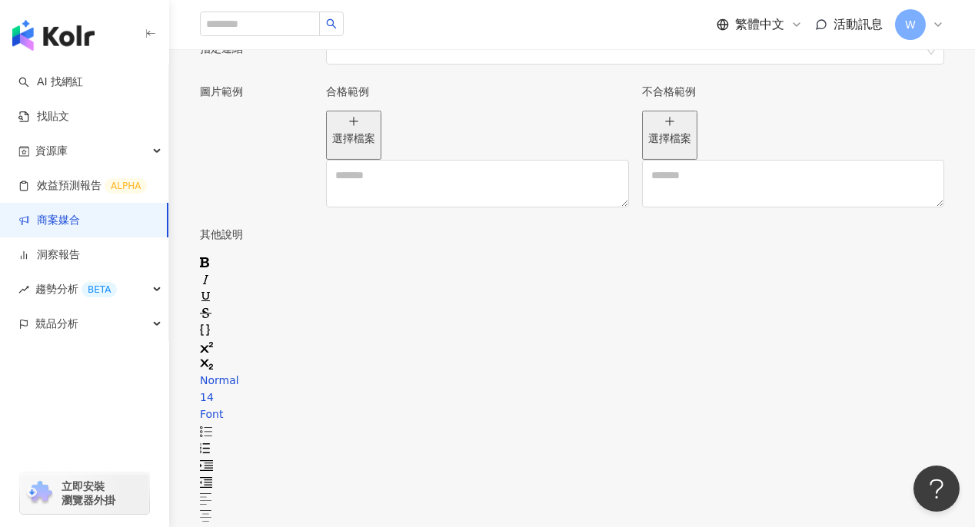
scroll to position [1566, 0]
drag, startPoint x: 294, startPoint y: 410, endPoint x: 216, endPoint y: 403, distance: 78.7
click at [216, 403] on div "**********" at bounding box center [572, 19] width 744 height 2289
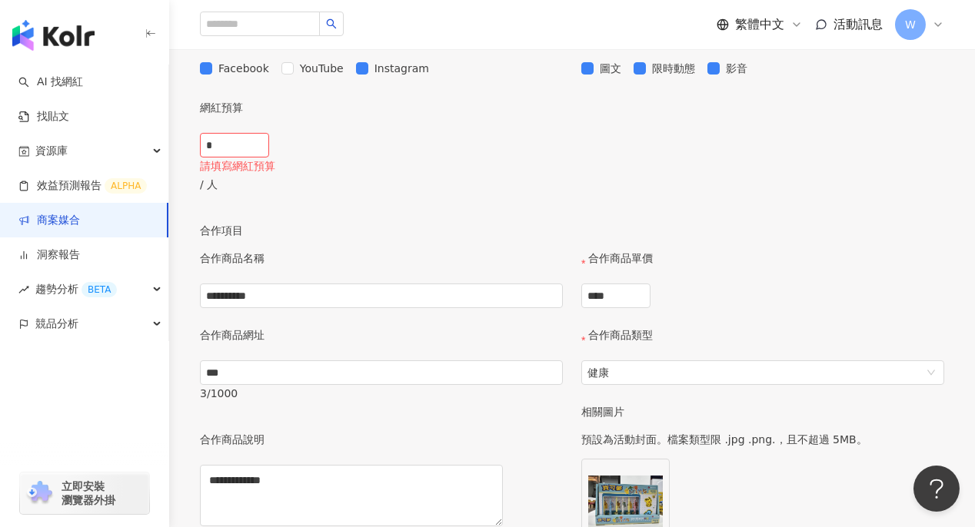
scroll to position [644, 0]
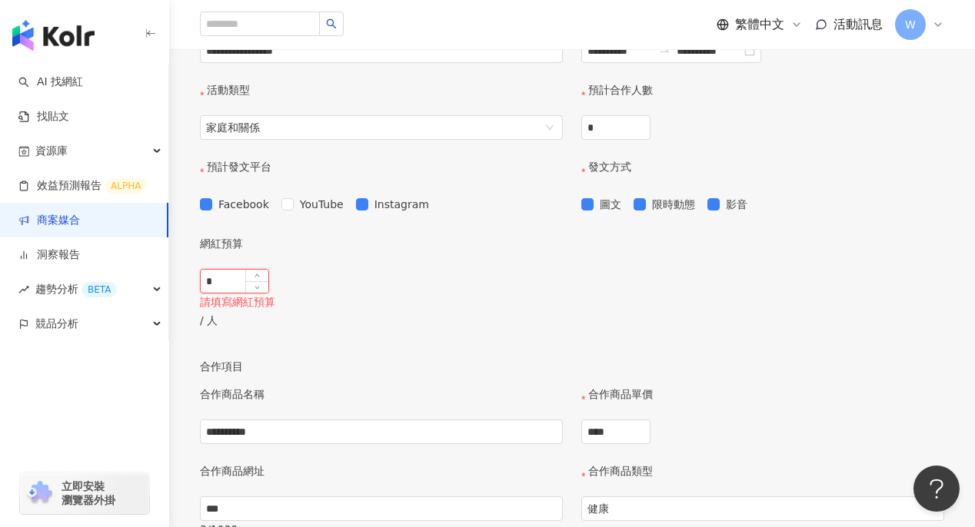
click at [268, 293] on input "*" at bounding box center [235, 281] width 68 height 23
click at [268, 284] on span "Increase Value" at bounding box center [256, 277] width 23 height 14
drag, startPoint x: 285, startPoint y: 334, endPoint x: 213, endPoint y: 334, distance: 72.2
type input "**"
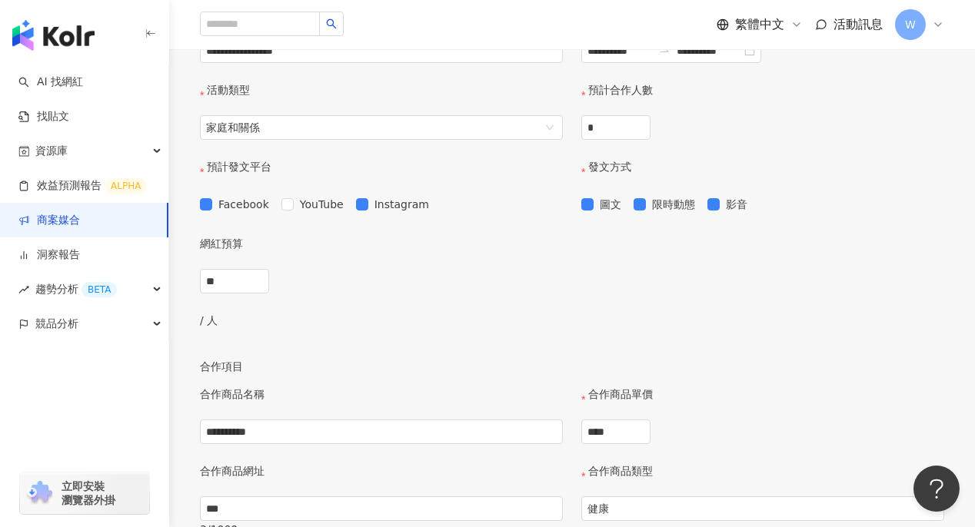
click at [536, 269] on div "網紅預算" at bounding box center [386, 252] width 372 height 34
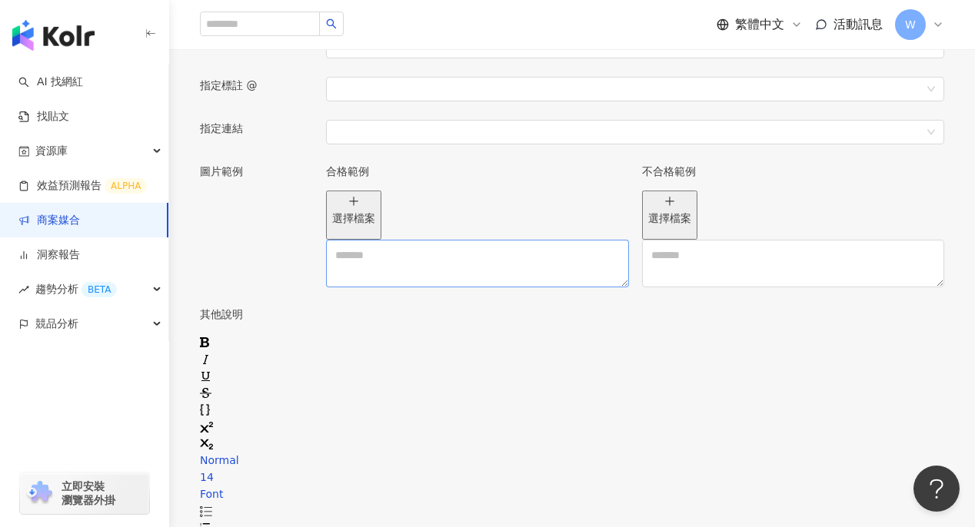
scroll to position [1643, 0]
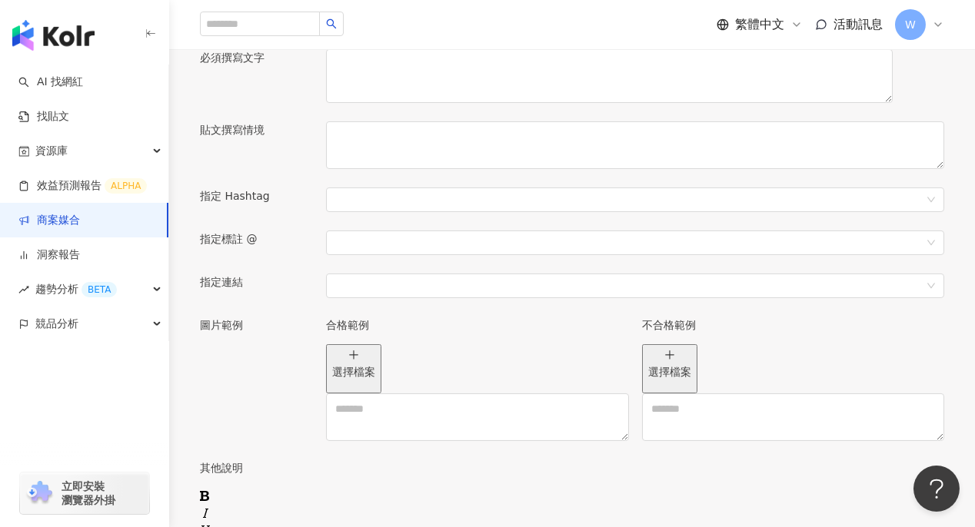
scroll to position [1259, 0]
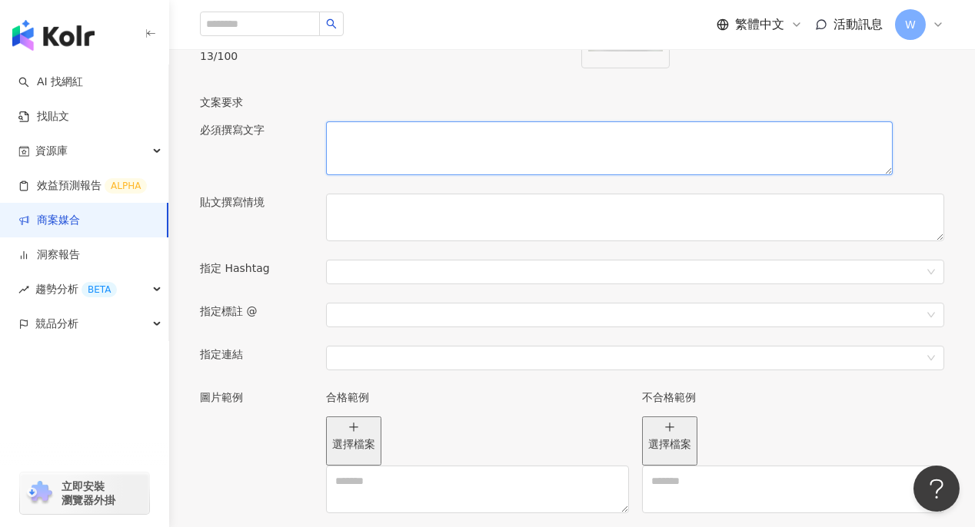
click at [384, 175] on textarea at bounding box center [609, 148] width 566 height 54
type textarea "*"
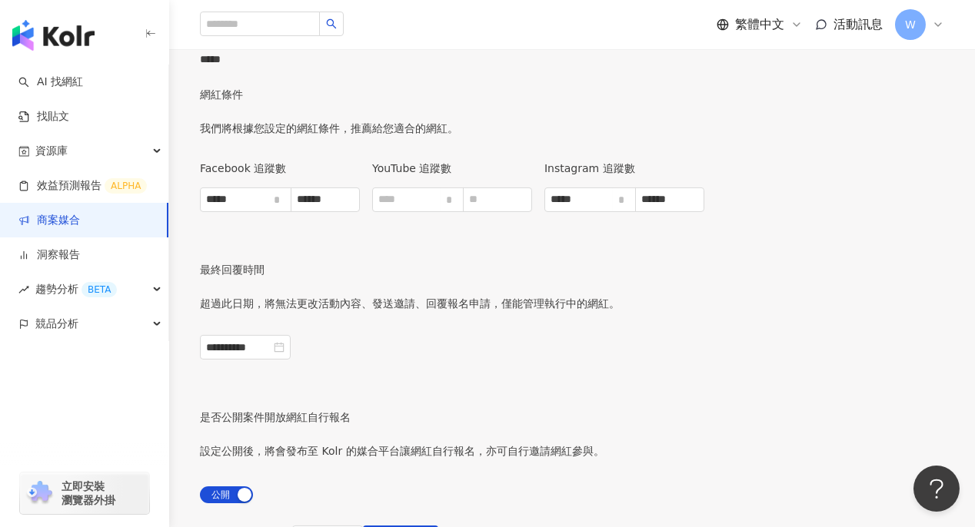
scroll to position [2258, 0]
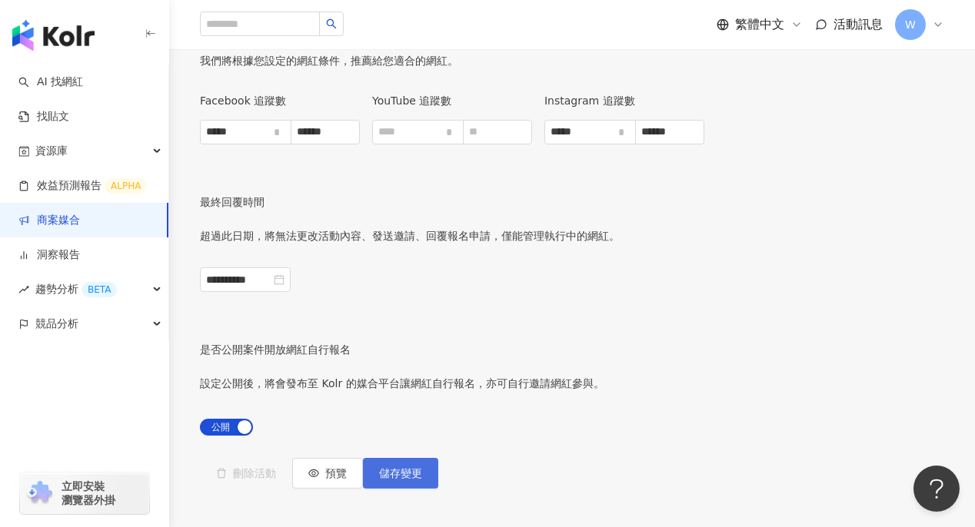
click at [422, 467] on span "儲存變更" at bounding box center [400, 473] width 43 height 12
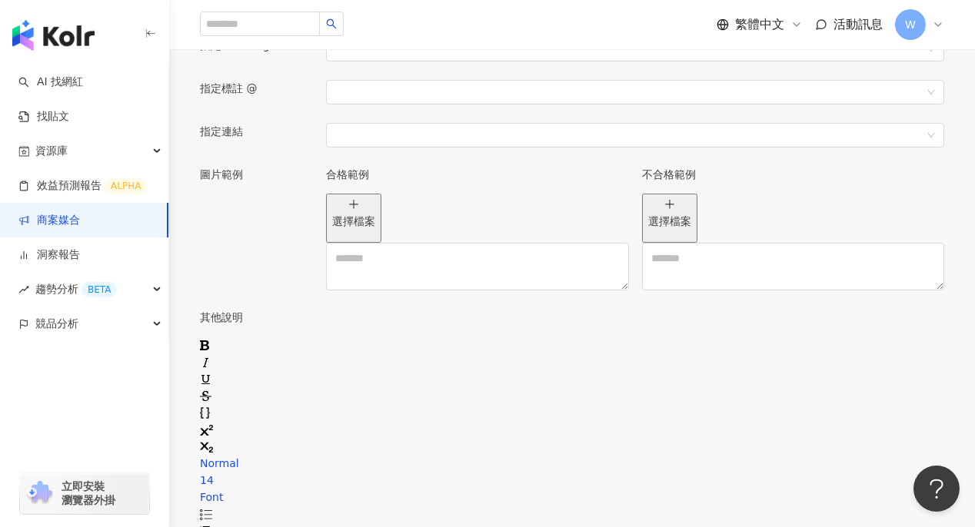
scroll to position [1336, 0]
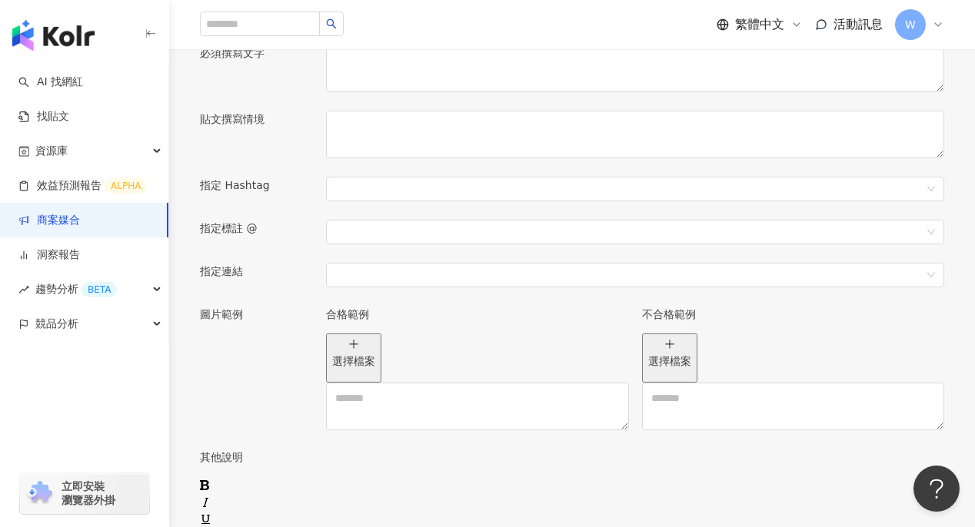
click at [56, 225] on link "商案媒合" at bounding box center [48, 220] width 61 height 15
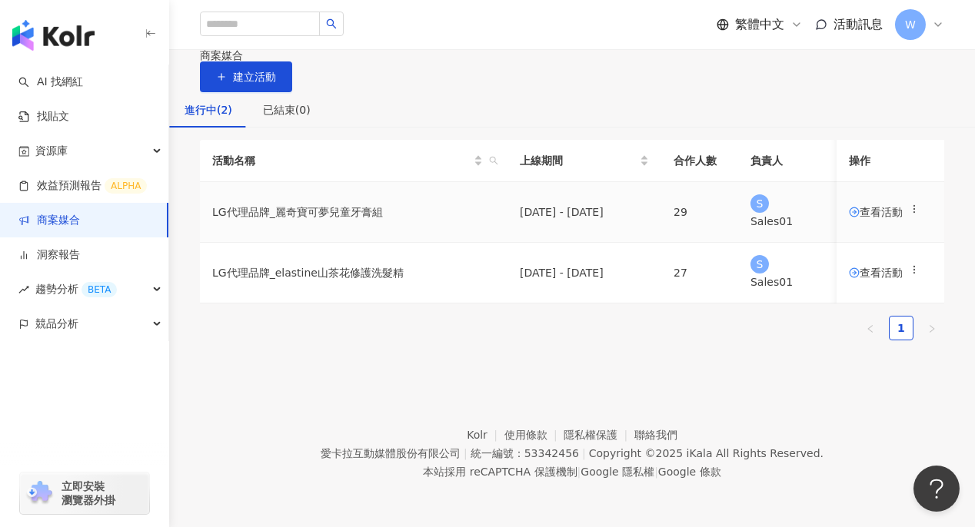
click at [360, 243] on td "LG代理品牌_麗奇寶可夢兒童牙膏組" at bounding box center [353, 212] width 307 height 61
click at [865, 243] on td "查看活動" at bounding box center [890, 212] width 108 height 61
click at [852, 243] on td "查看活動" at bounding box center [890, 212] width 108 height 61
click at [851, 217] on span "查看活動" at bounding box center [875, 212] width 54 height 11
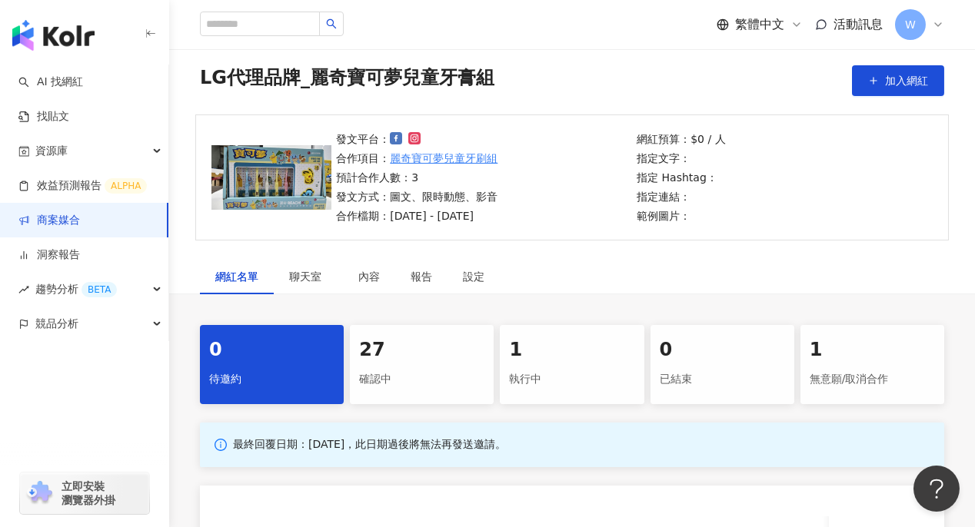
scroll to position [77, 0]
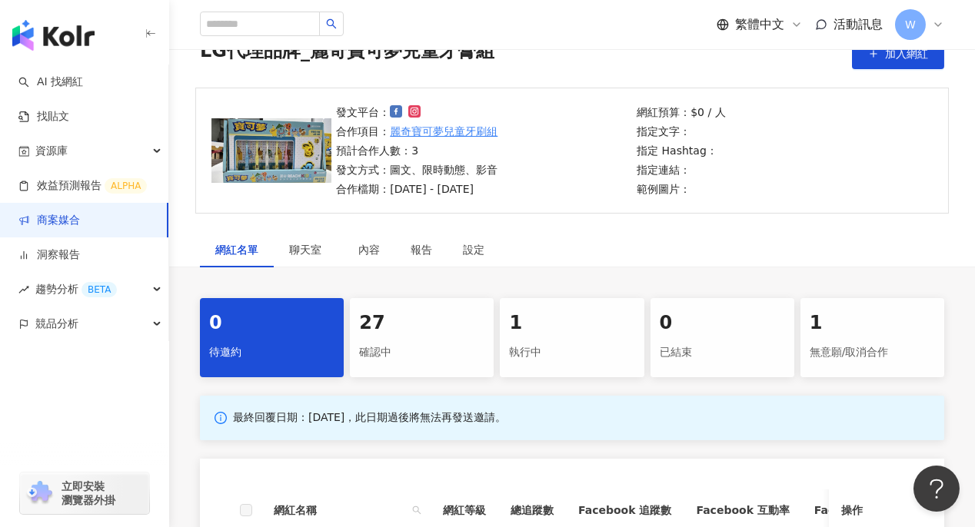
click at [682, 152] on p "指定 Hashtag：" at bounding box center [680, 150] width 88 height 17
click at [757, 178] on div "網紅預算：$0 / 人 指定文字： 指定 Hashtag： 指定連結： 範例圖片：" at bounding box center [782, 151] width 301 height 94
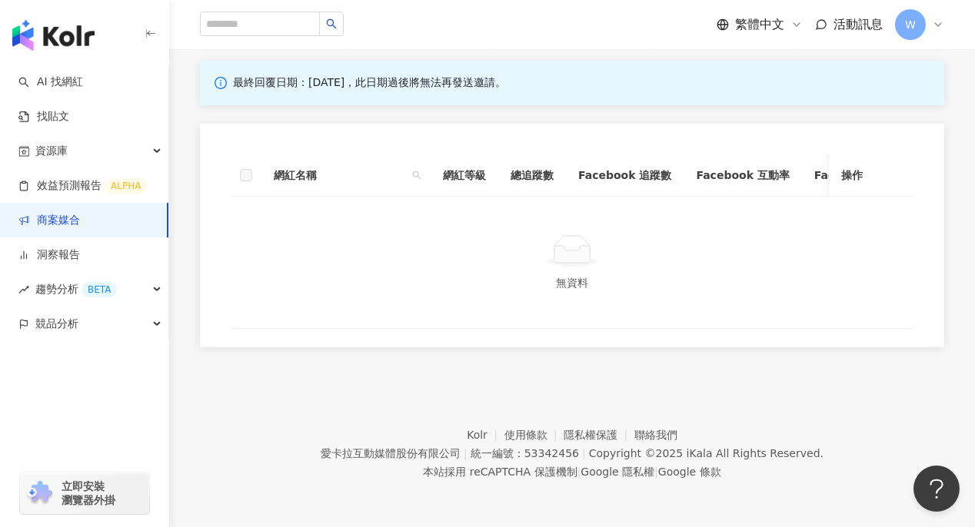
scroll to position [115, 0]
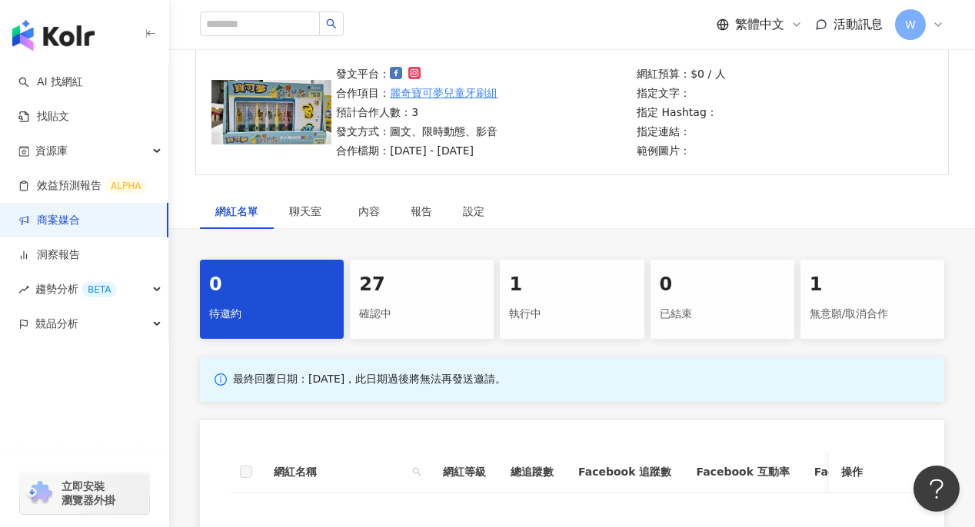
click at [659, 152] on p "範例圖片：" at bounding box center [680, 150] width 88 height 17
click at [776, 148] on div "網紅預算：$0 / 人 指定文字： 指定 Hashtag： 指定連結： 範例圖片：" at bounding box center [782, 112] width 301 height 94
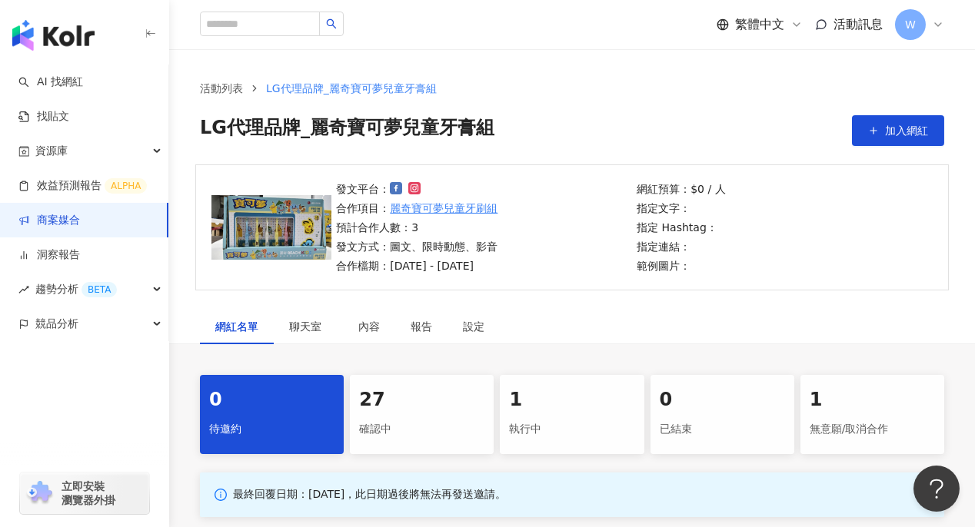
click at [728, 222] on div "網紅預算：$0 / 人 指定文字： 指定 Hashtag： 指定連結： 範例圖片：" at bounding box center [782, 228] width 301 height 94
click at [330, 318] on div "聊天室" at bounding box center [308, 326] width 69 height 35
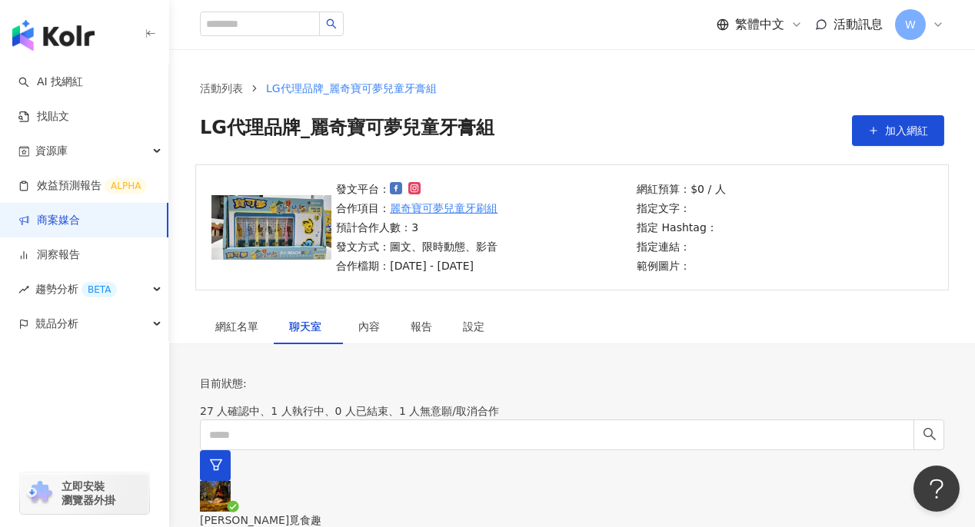
scroll to position [77, 0]
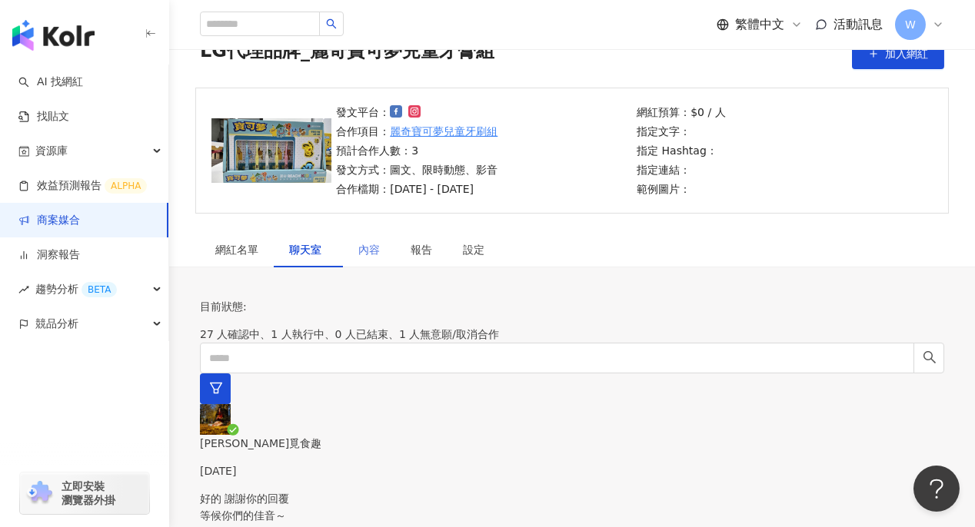
click at [380, 245] on div "內容" at bounding box center [369, 249] width 52 height 35
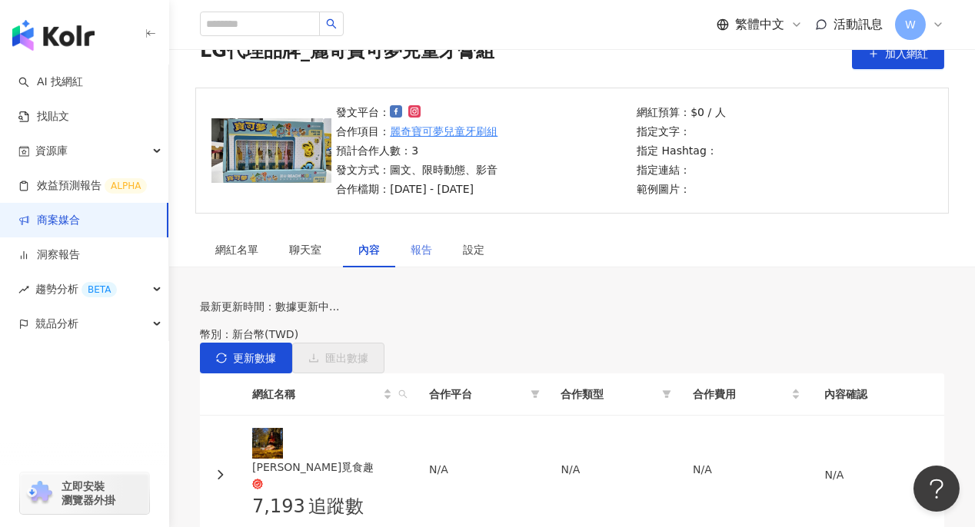
click at [438, 248] on div "報告" at bounding box center [421, 249] width 52 height 35
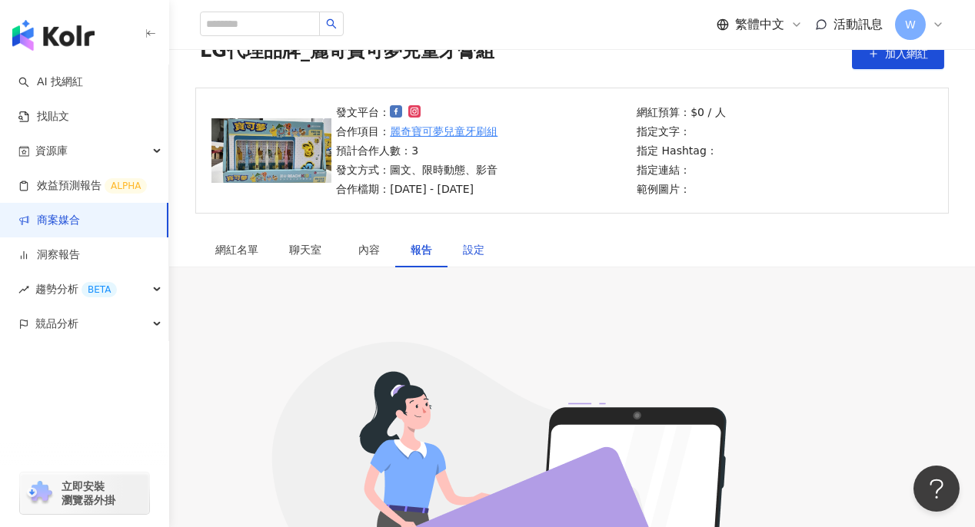
click at [480, 245] on div "設定" at bounding box center [474, 249] width 22 height 17
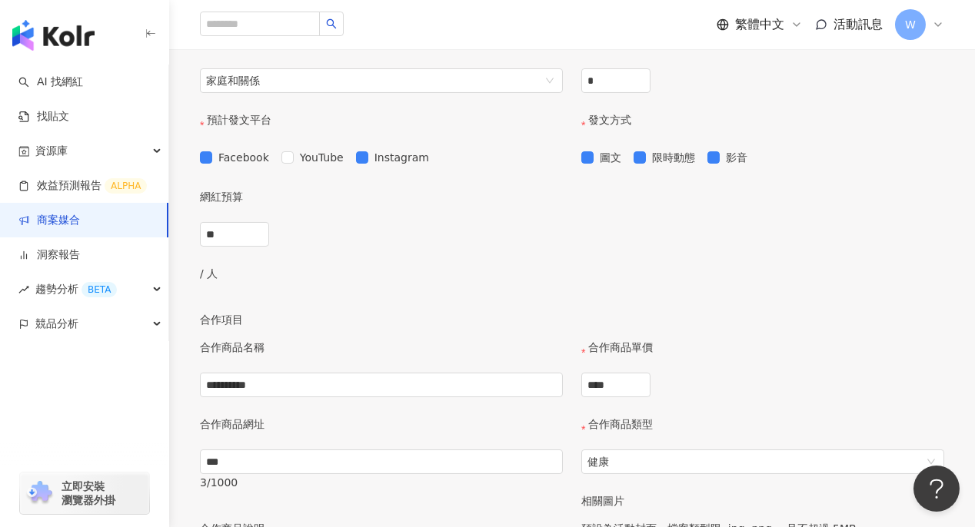
scroll to position [769, 0]
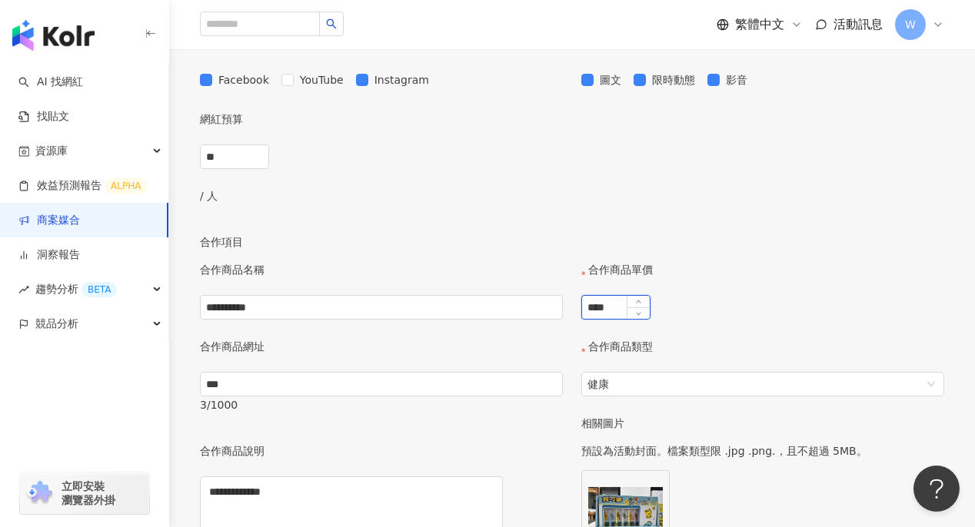
click at [592, 319] on input "****" at bounding box center [616, 307] width 68 height 23
drag, startPoint x: 585, startPoint y: 339, endPoint x: 606, endPoint y: 341, distance: 20.9
click at [606, 319] on input "****" at bounding box center [616, 307] width 68 height 23
click at [649, 319] on input "****" at bounding box center [616, 307] width 68 height 23
click at [586, 319] on input "****" at bounding box center [616, 307] width 68 height 23
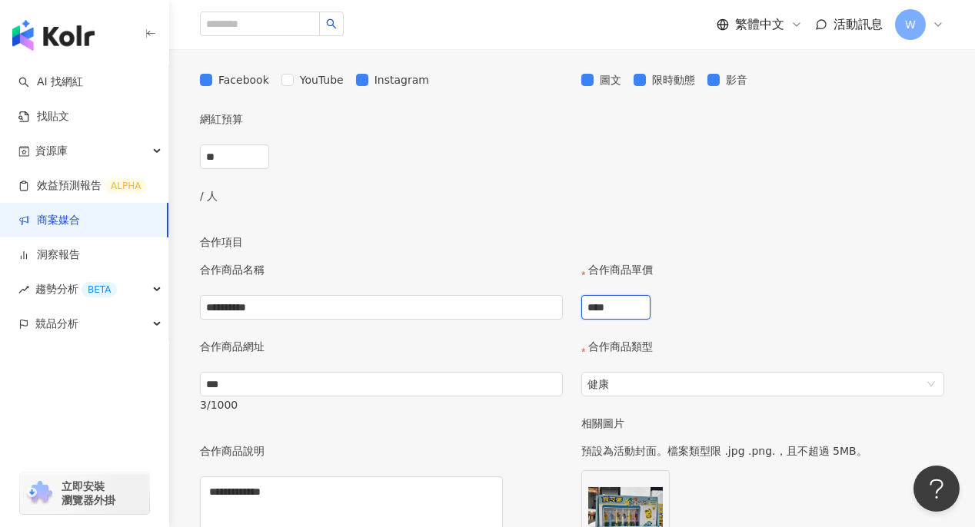
type input "****"
click at [728, 251] on p "合作項目" at bounding box center [572, 242] width 744 height 17
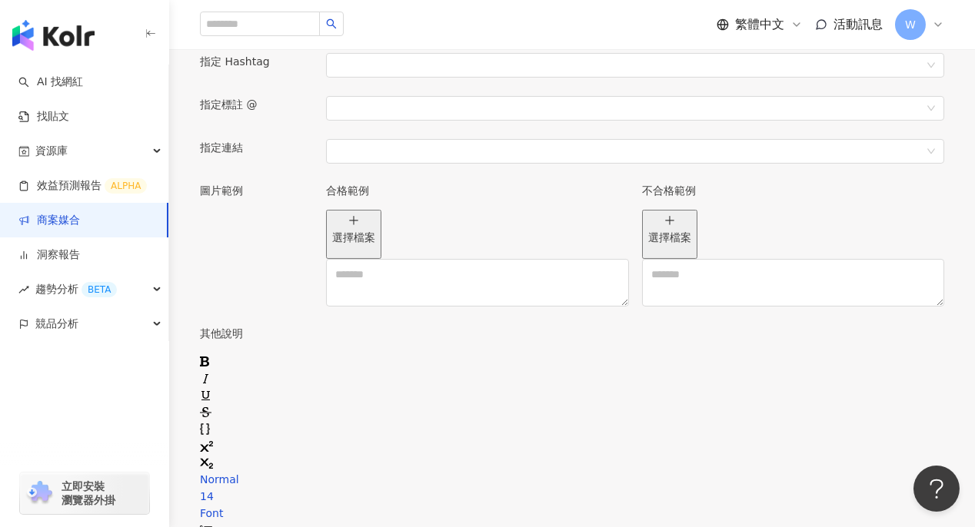
scroll to position [1537, 0]
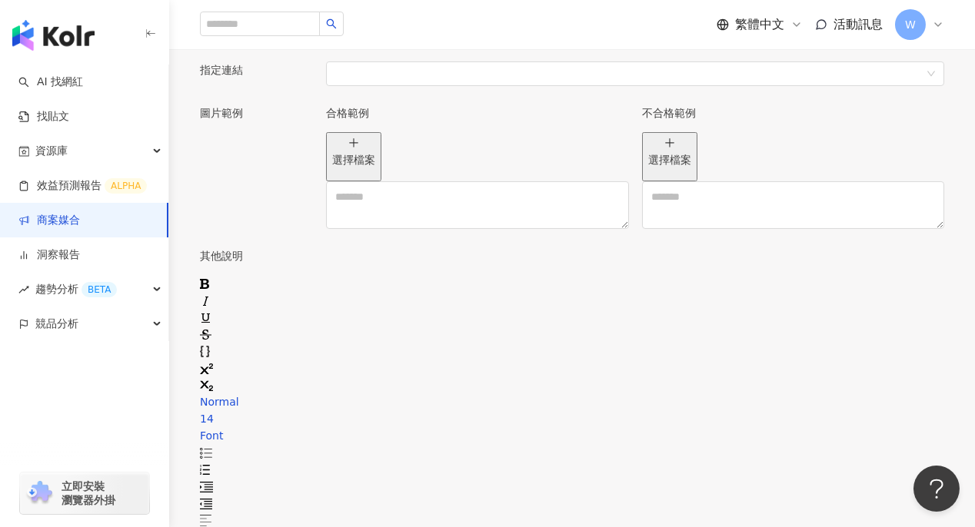
drag, startPoint x: 322, startPoint y: 450, endPoint x: 240, endPoint y: 420, distance: 87.8
copy span "**********"
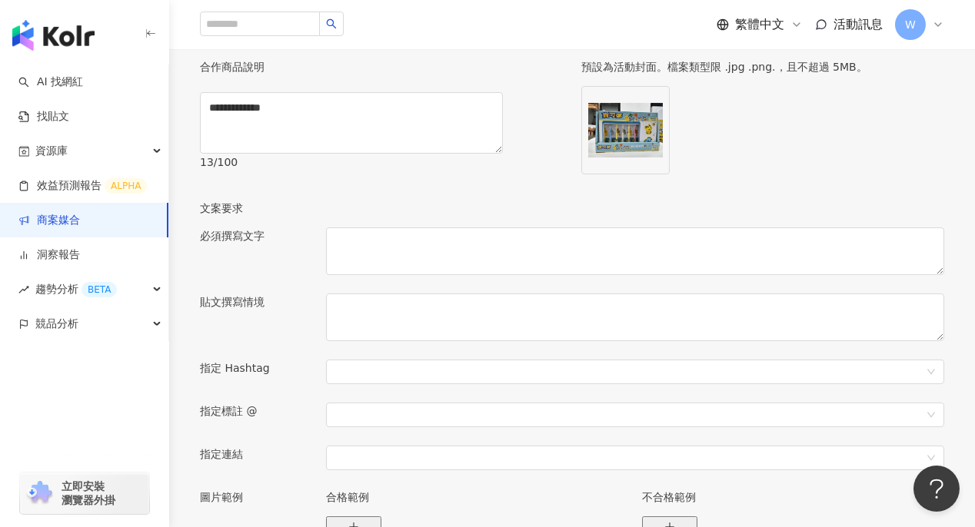
scroll to position [1230, 0]
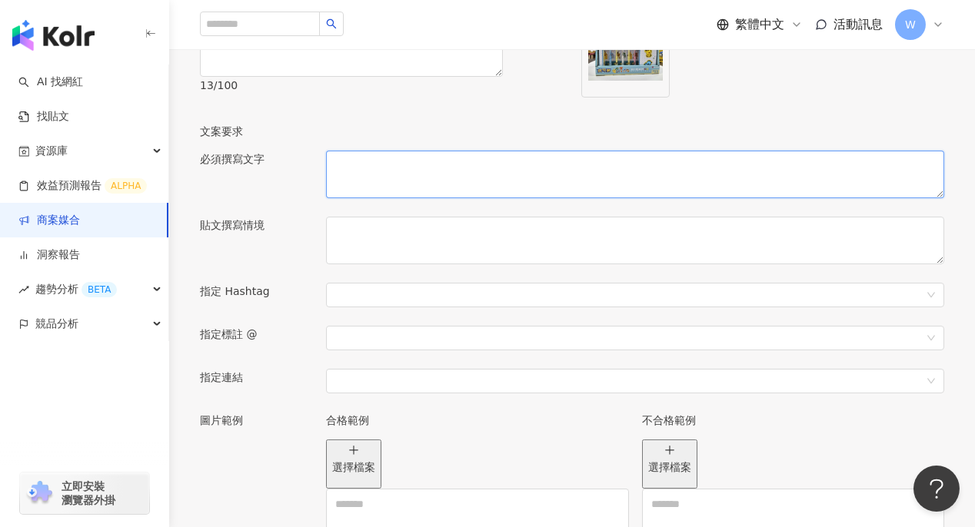
click at [478, 198] on textarea at bounding box center [635, 175] width 618 height 48
paste textarea "**********"
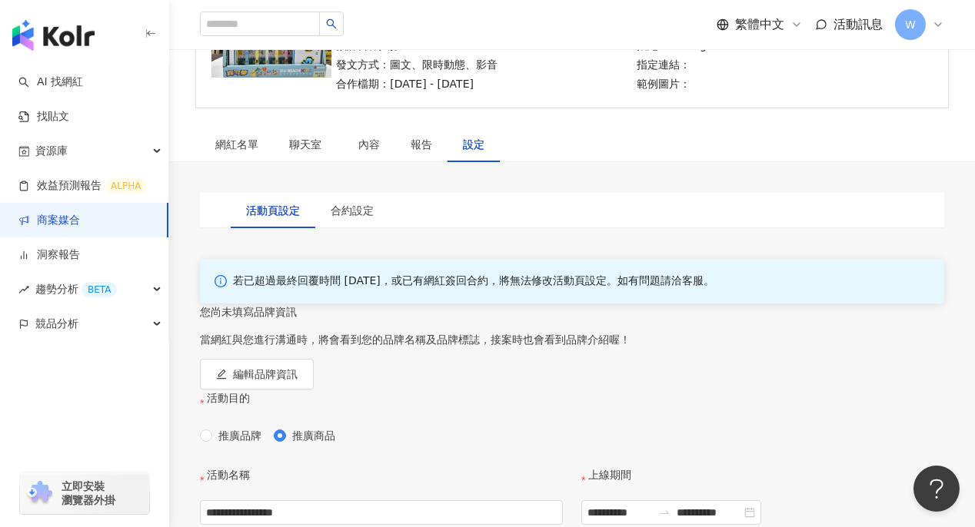
scroll to position [77, 0]
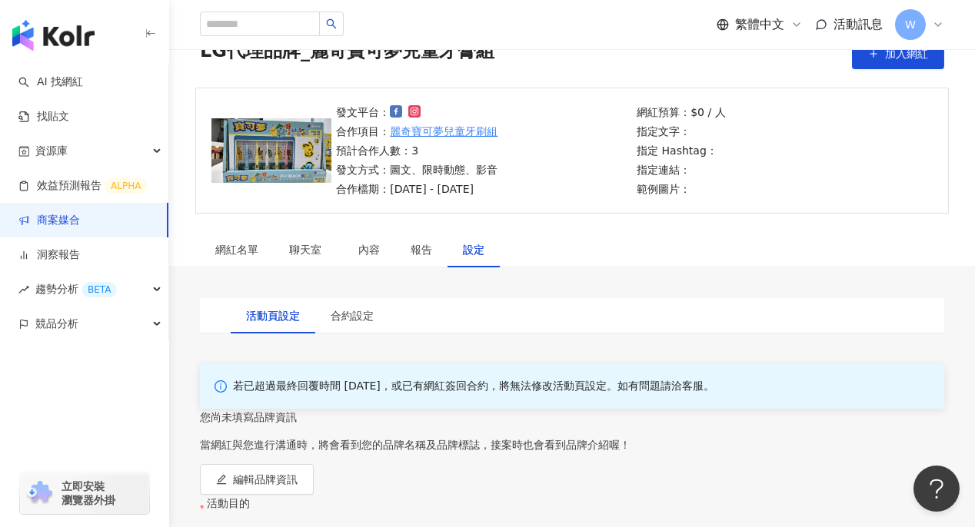
type textarea "**********"
click at [768, 237] on div "網紅名單 聊天室 內容 報告 設定" at bounding box center [571, 249] width 805 height 35
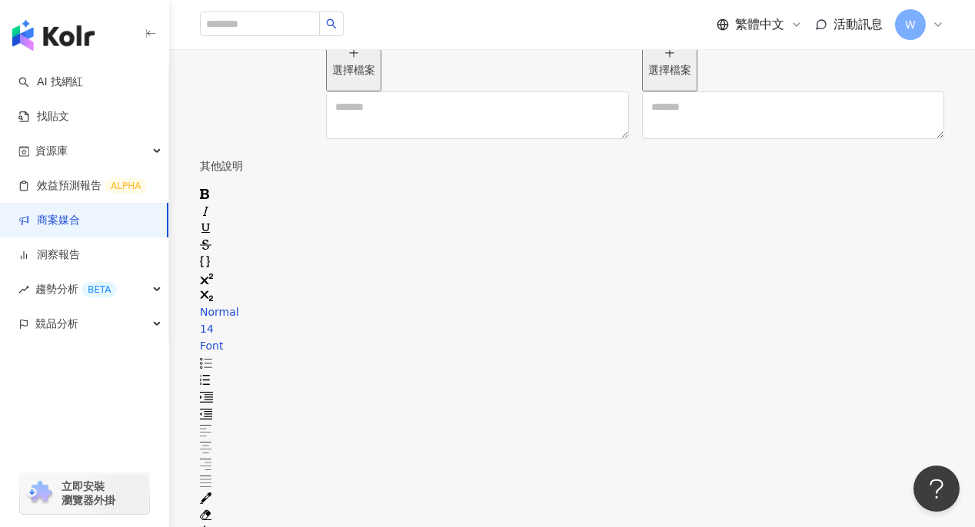
scroll to position [1643, 0]
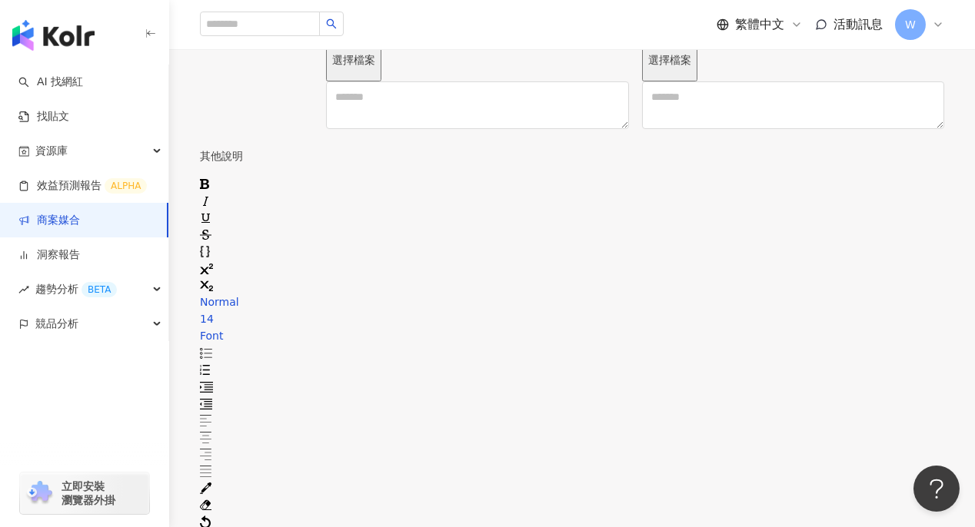
drag, startPoint x: 353, startPoint y: 357, endPoint x: 214, endPoint y: 327, distance: 142.3
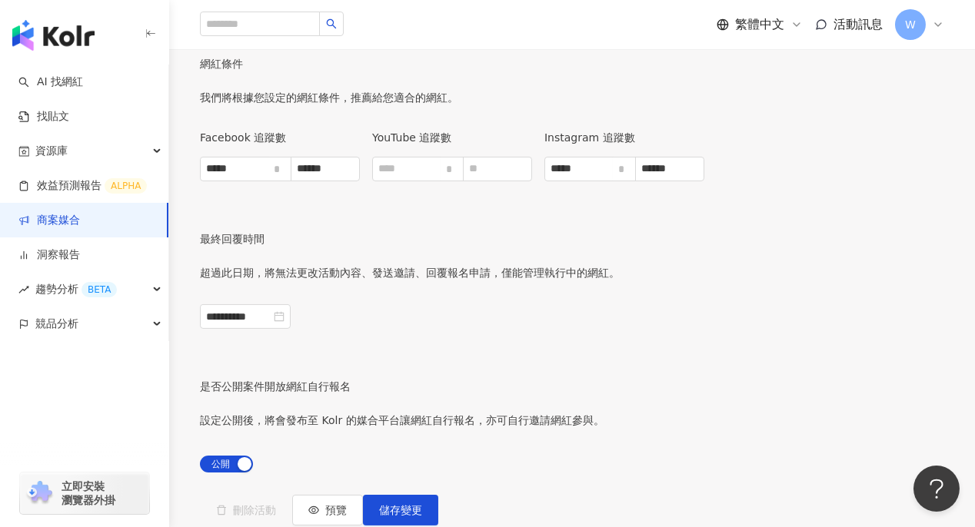
scroll to position [2258, 0]
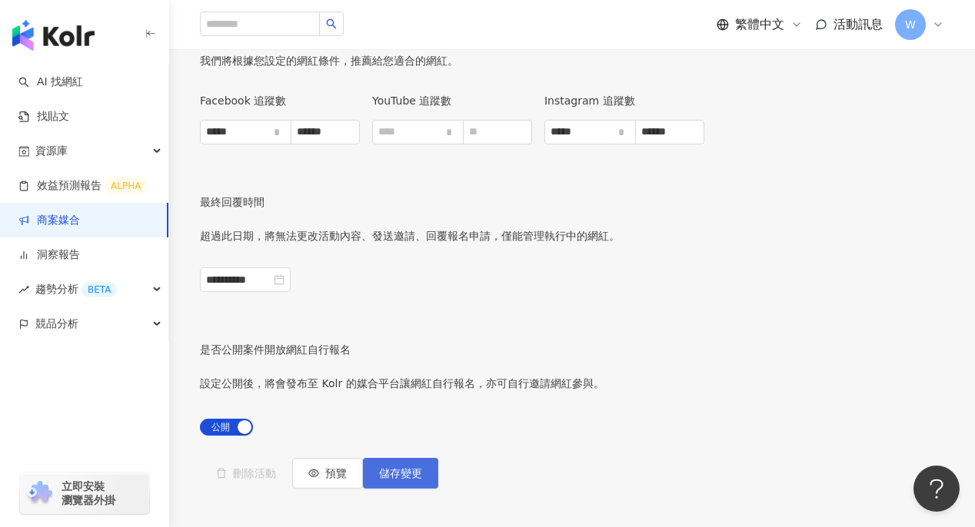
click at [438, 458] on button "儲存變更" at bounding box center [400, 473] width 75 height 31
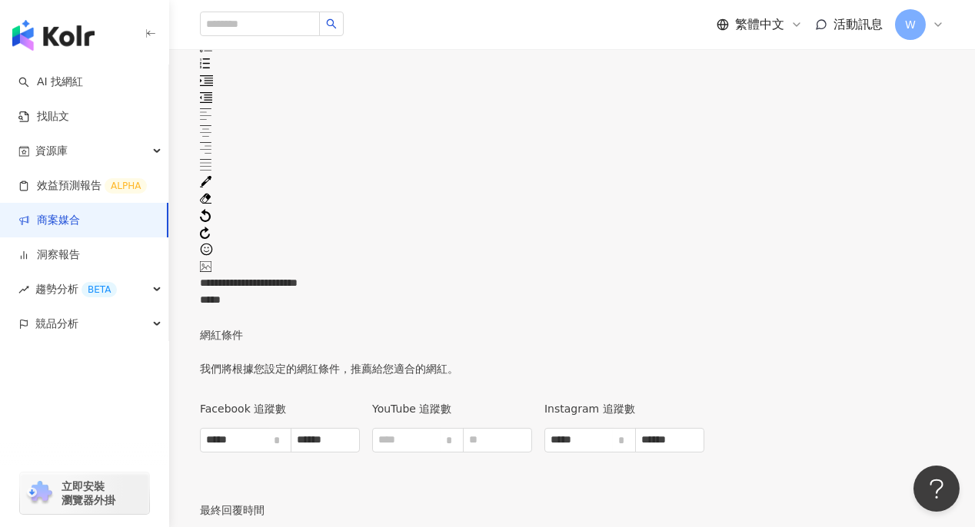
scroll to position [2215, 0]
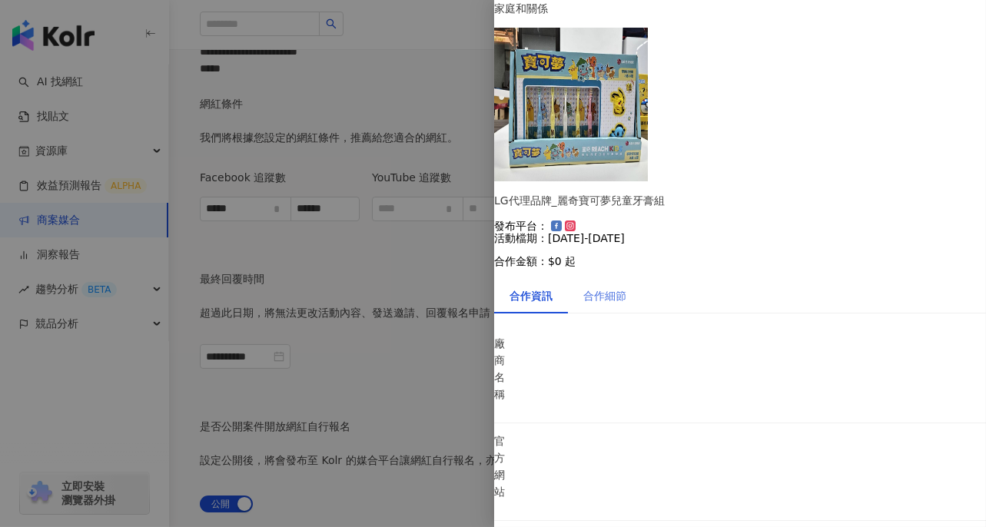
click at [634, 278] on div "合作細節" at bounding box center [605, 295] width 74 height 35
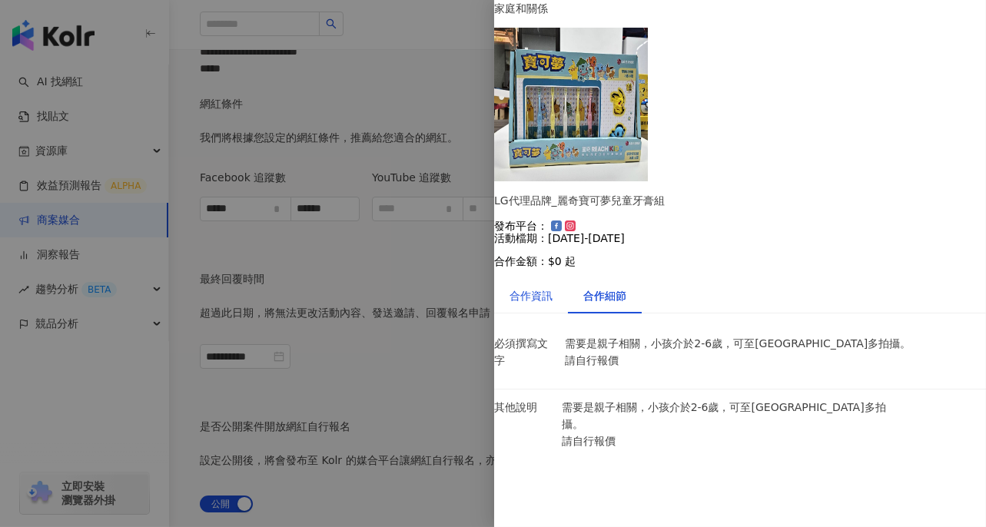
click at [530, 287] on div "合作資訊" at bounding box center [531, 295] width 43 height 17
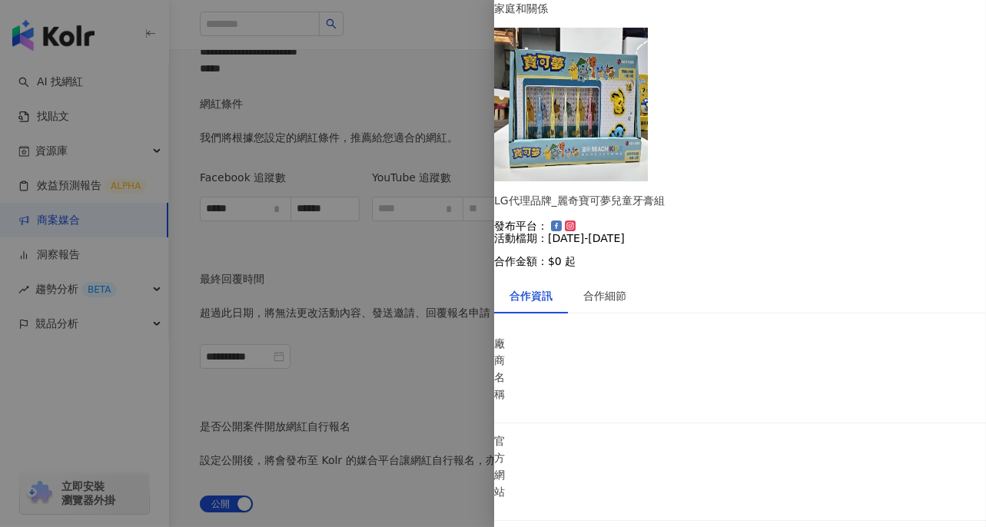
click at [397, 274] on div at bounding box center [493, 263] width 986 height 527
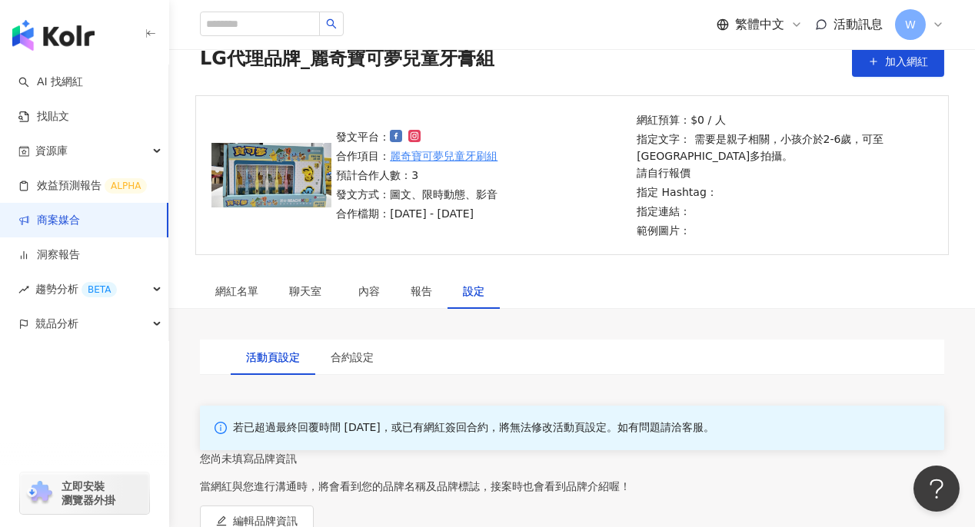
scroll to position [0, 0]
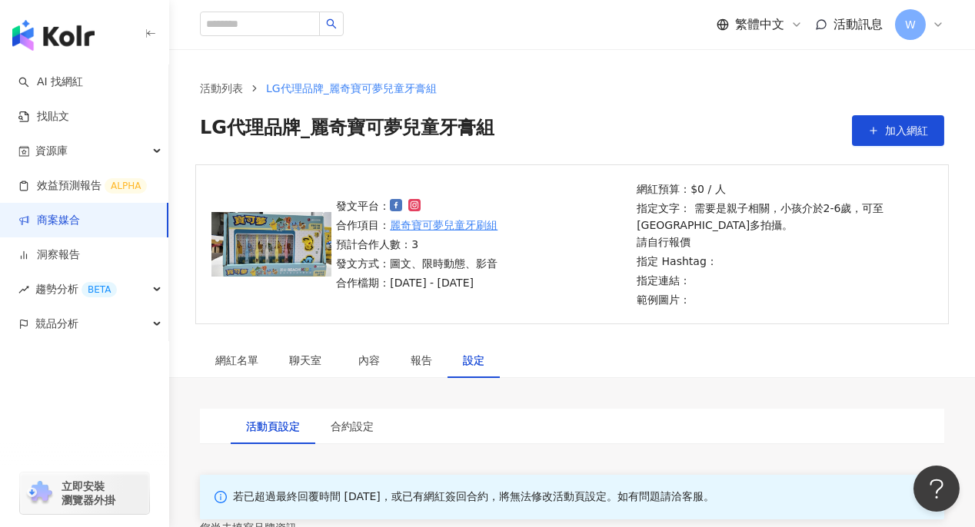
click at [903, 289] on div "網紅預算：$0 / 人 指定文字： 需要是親子相關，小孩介於2-6歲，可至好市多拍攝。 請自行報價 指定 Hashtag： 指定連結： 範例圖片：" at bounding box center [781, 245] width 291 height 128
click at [80, 213] on link "商案媒合" at bounding box center [48, 220] width 61 height 15
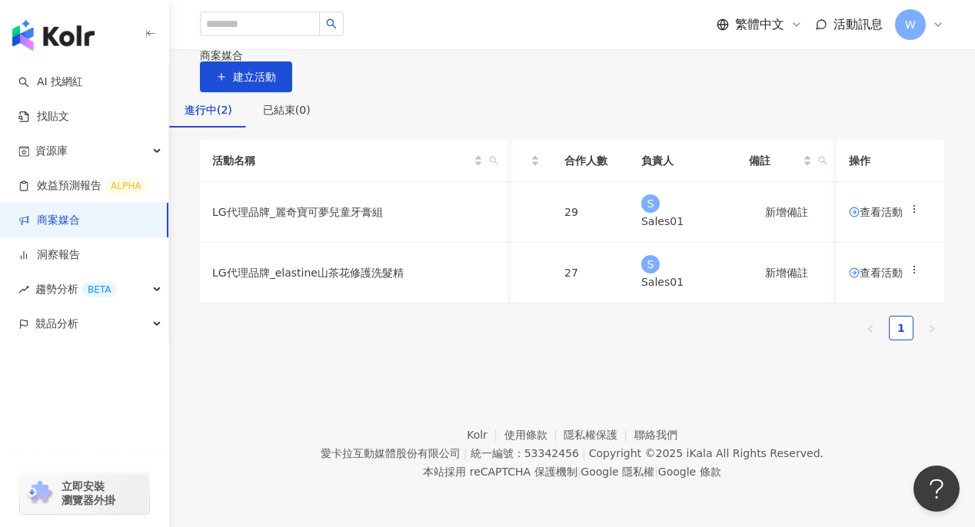
scroll to position [0, 141]
click at [848, 217] on span "查看活動" at bounding box center [875, 212] width 54 height 11
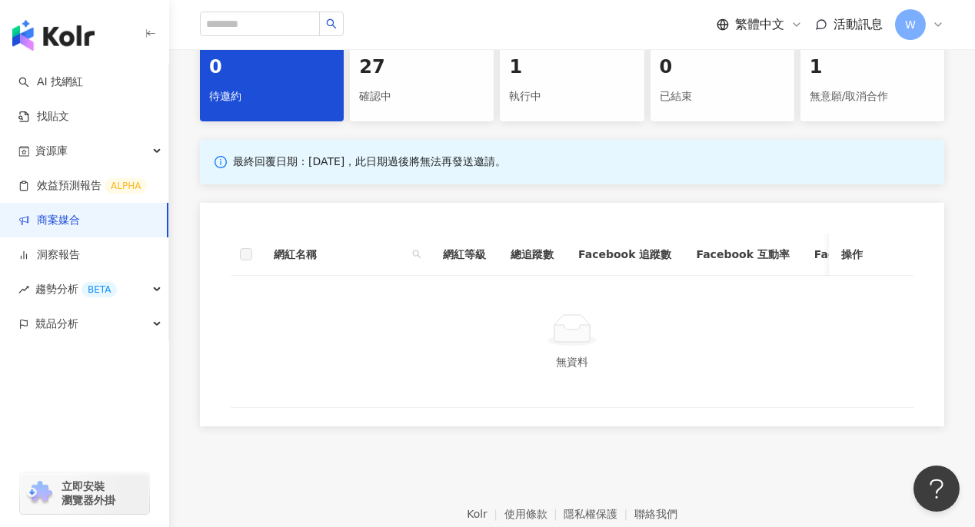
scroll to position [457, 0]
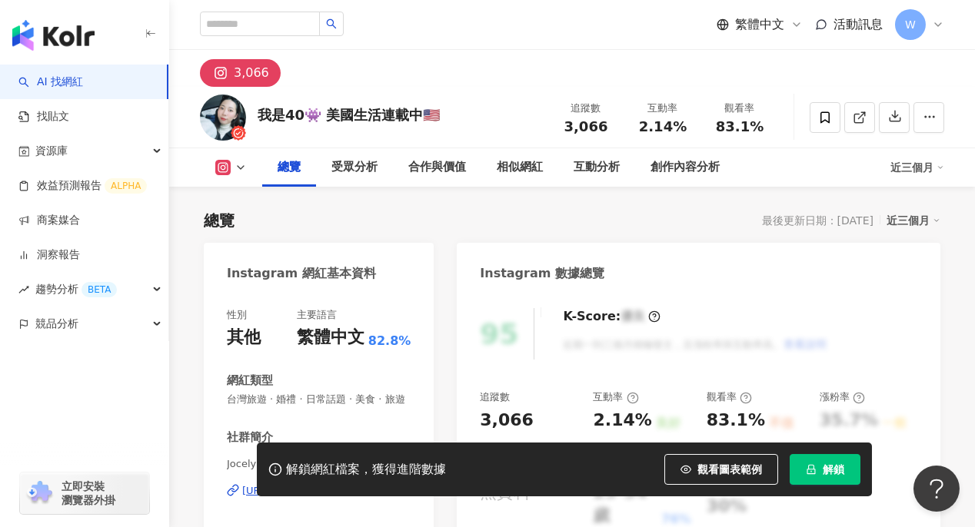
scroll to position [384, 0]
